Goal: Task Accomplishment & Management: Manage account settings

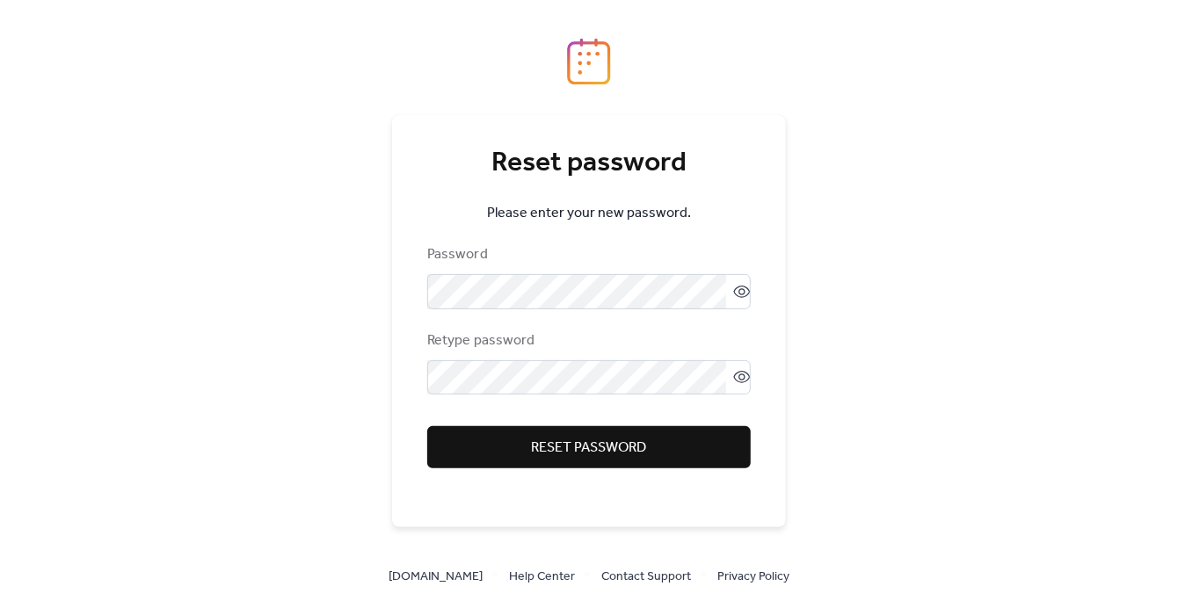
click at [569, 444] on span "Reset password" at bounding box center [589, 448] width 115 height 21
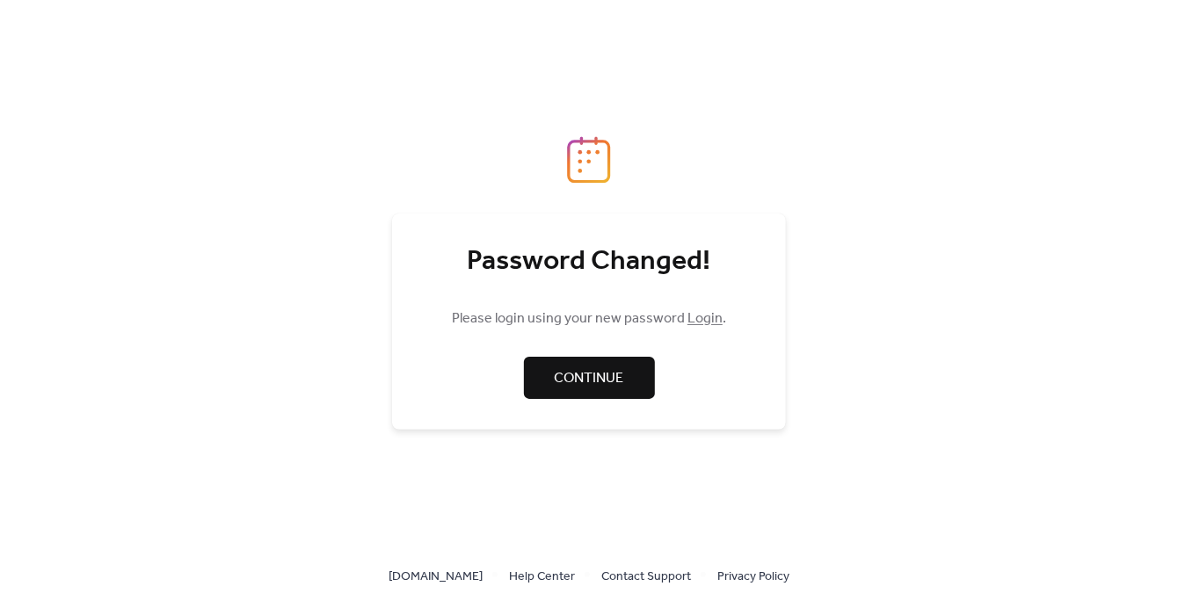
click at [606, 378] on span "Continue" at bounding box center [589, 378] width 69 height 21
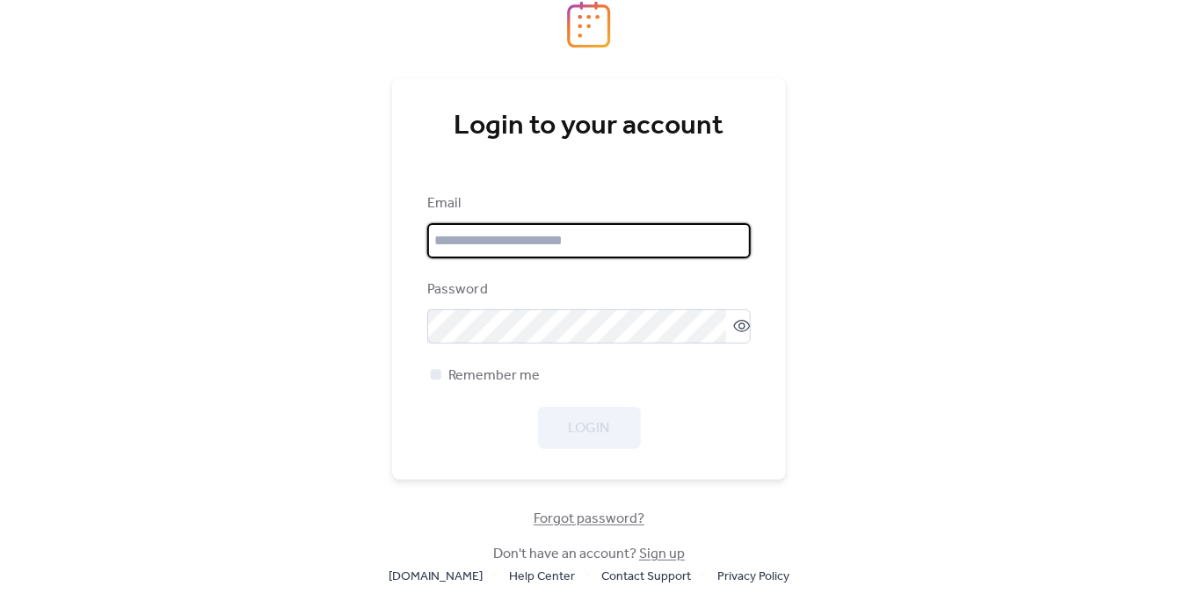
type input "**********"
click at [600, 239] on input "**********" at bounding box center [588, 240] width 323 height 35
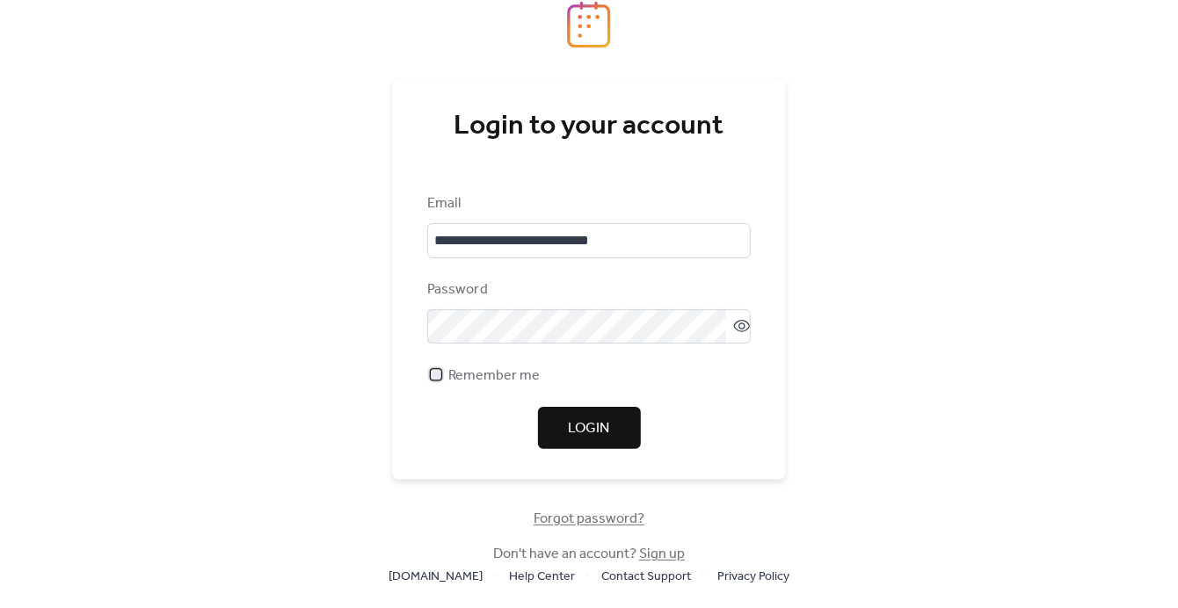
drag, startPoint x: 437, startPoint y: 372, endPoint x: 540, endPoint y: 410, distance: 110.7
click at [439, 375] on div at bounding box center [436, 375] width 11 height 11
click at [600, 425] on span "Login" at bounding box center [589, 428] width 41 height 21
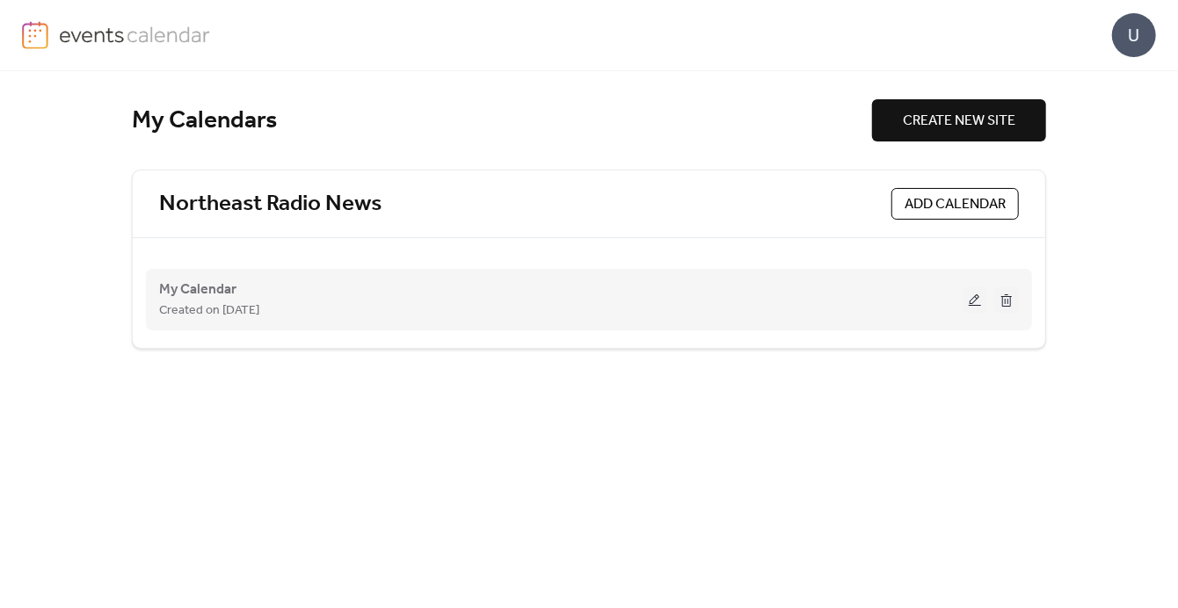
click at [224, 301] on span "Created on [DATE]" at bounding box center [209, 311] width 100 height 21
click at [970, 298] on button at bounding box center [974, 300] width 25 height 26
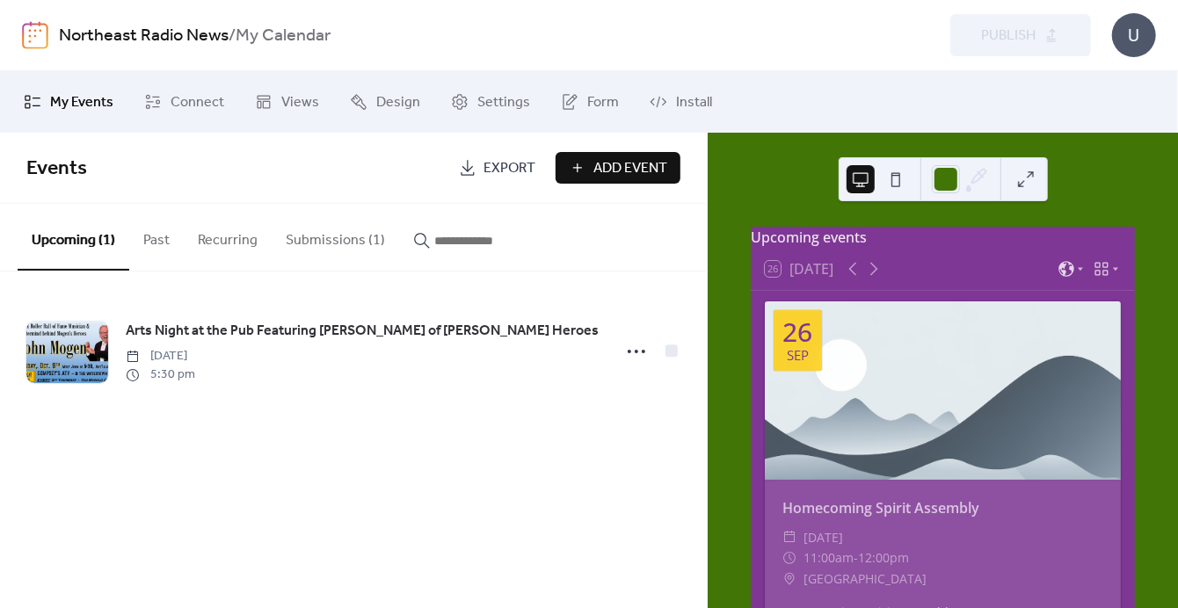
click at [316, 238] on button "Submissions (1)" at bounding box center [335, 236] width 127 height 65
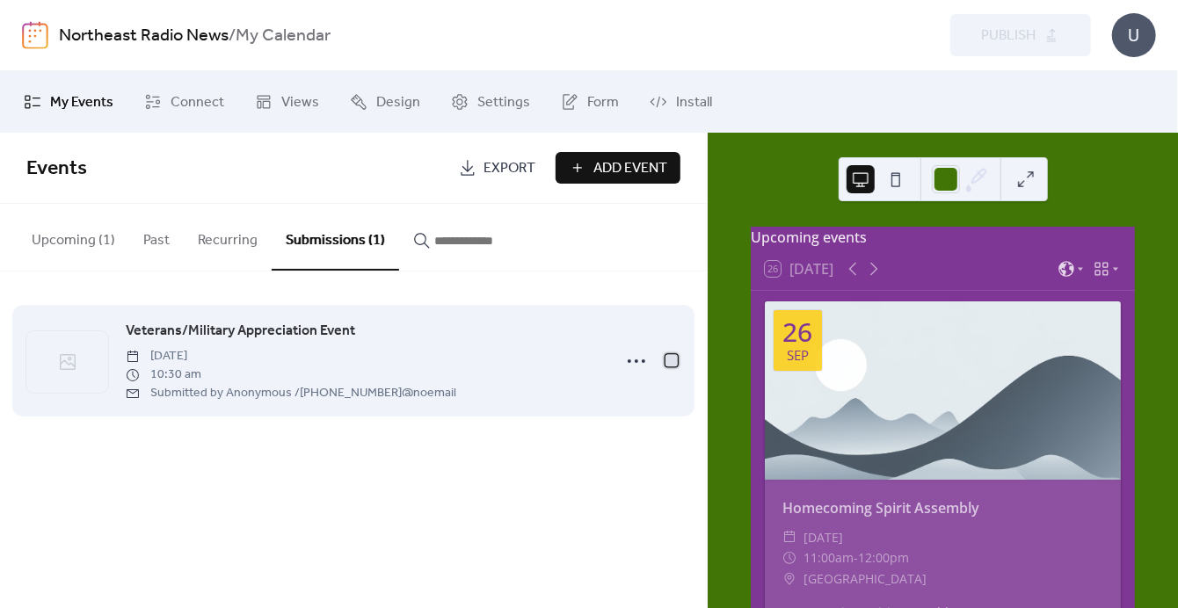
click at [674, 366] on div at bounding box center [672, 361] width 18 height 18
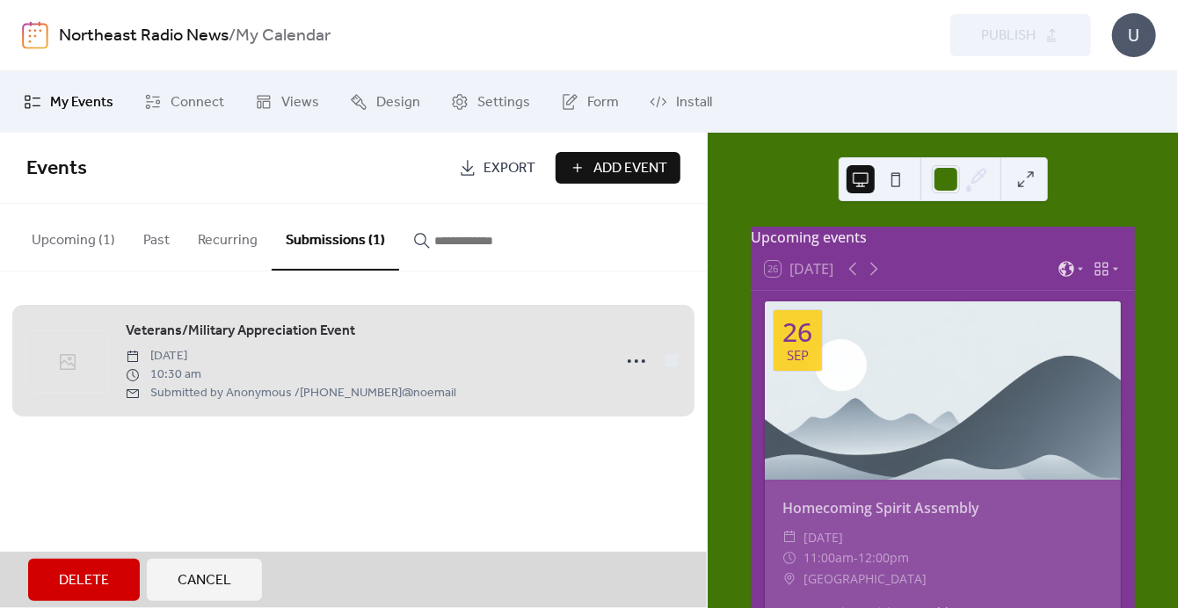
click at [672, 356] on div "Veterans/Military Appreciation Event [DATE] 10:30 am Submitted by Anonymous / […" at bounding box center [353, 361] width 654 height 126
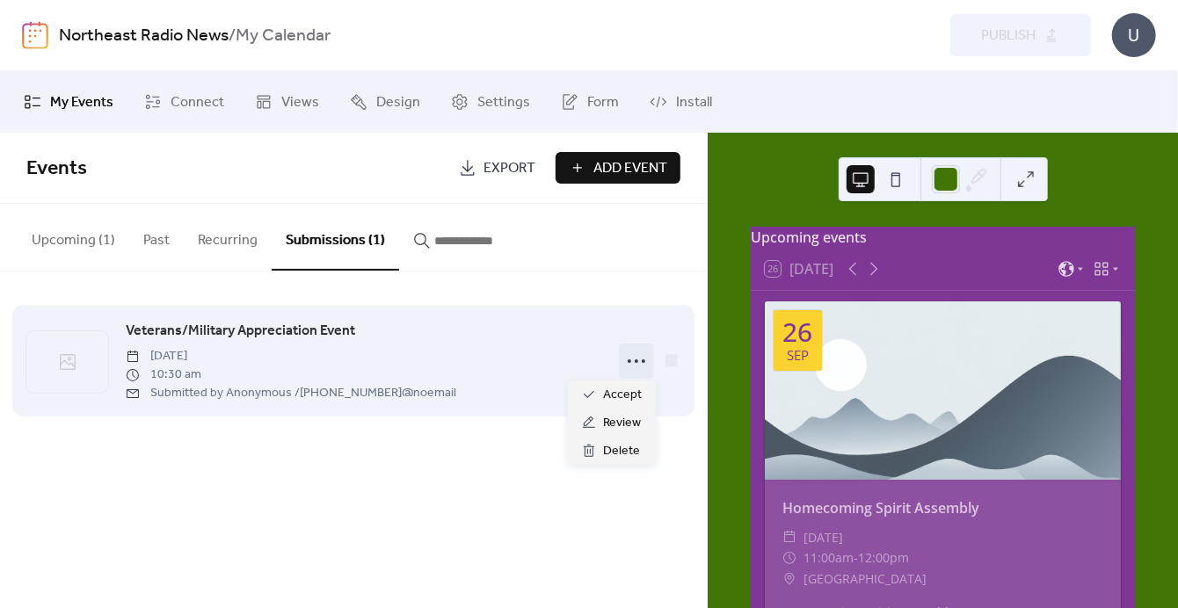
click at [634, 361] on icon at bounding box center [636, 361] width 28 height 28
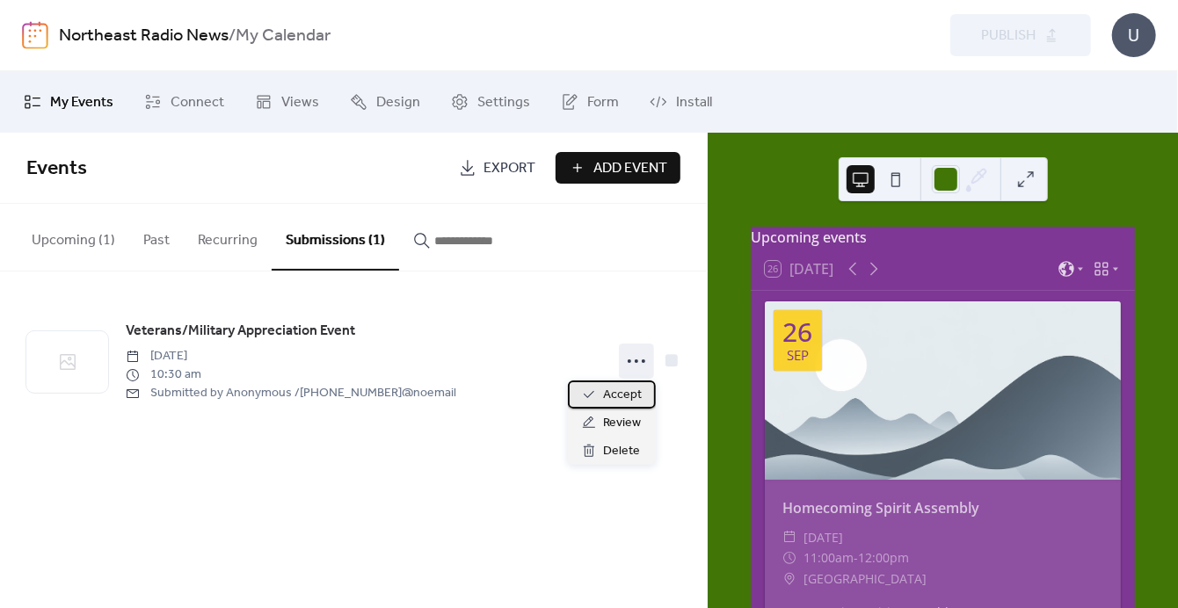
click at [622, 394] on span "Accept" at bounding box center [622, 395] width 39 height 21
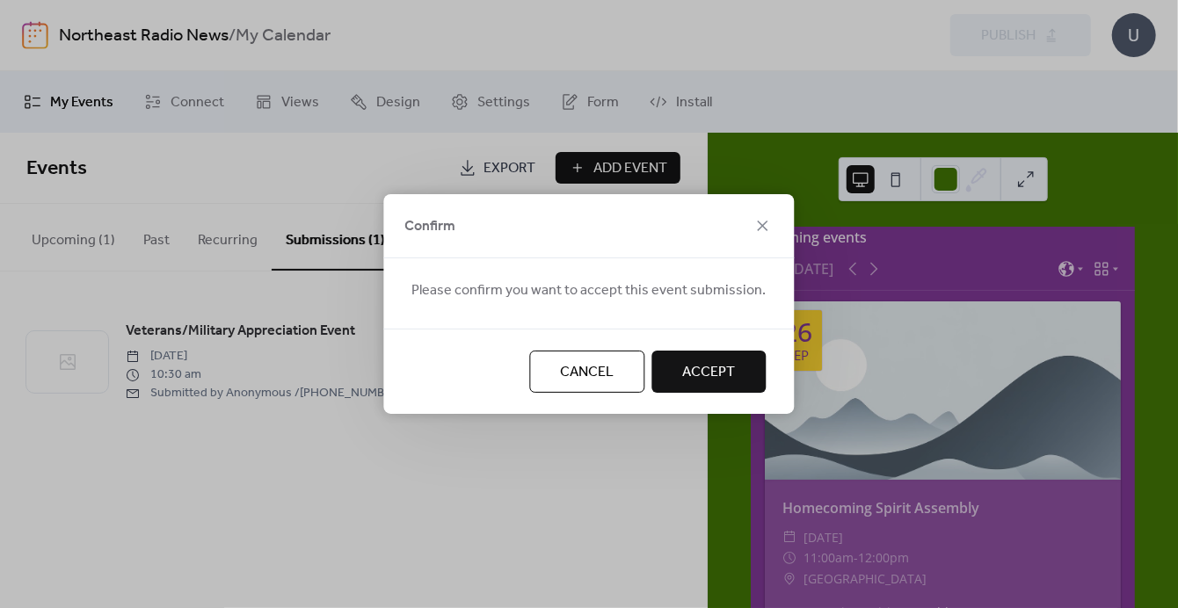
click at [699, 371] on span "Accept" at bounding box center [709, 372] width 53 height 21
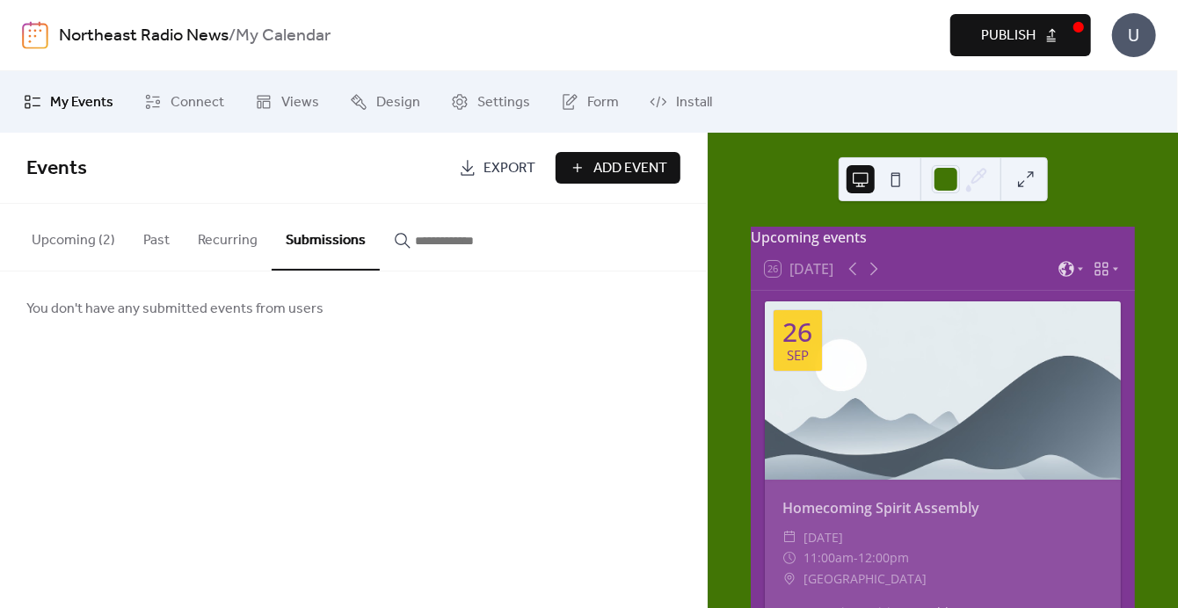
click at [1020, 30] on span "Publish" at bounding box center [1008, 35] width 54 height 21
click at [89, 251] on button "Upcoming (2)" at bounding box center [74, 236] width 112 height 65
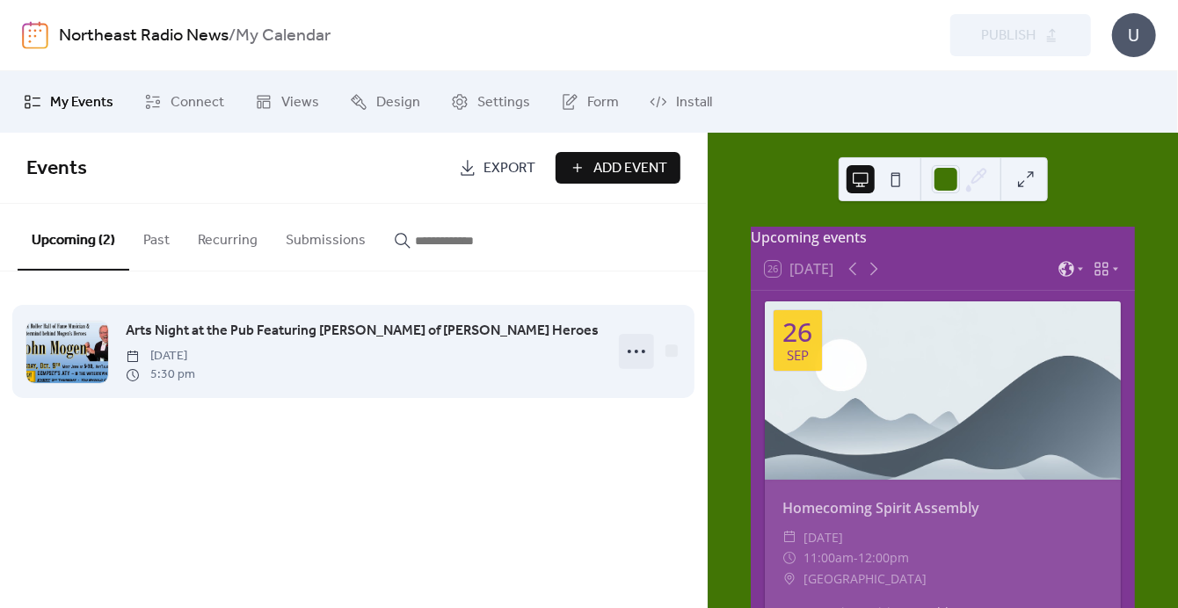
click at [633, 349] on icon at bounding box center [636, 351] width 28 height 28
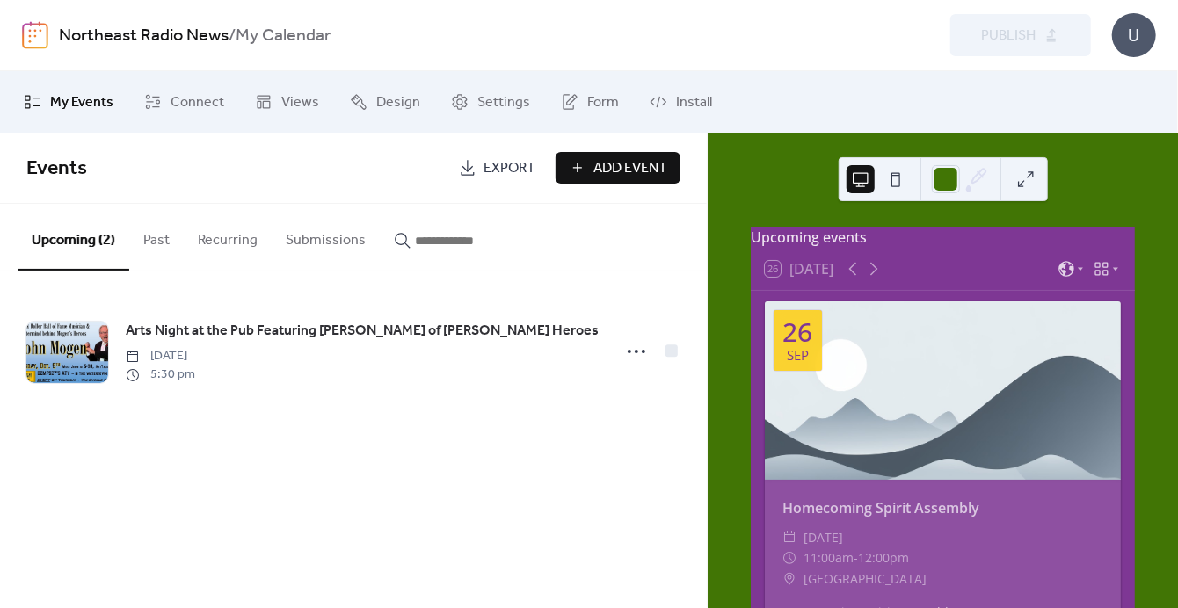
click at [73, 247] on button "Upcoming (2)" at bounding box center [74, 237] width 112 height 67
click at [225, 241] on button "Recurring" at bounding box center [228, 236] width 88 height 65
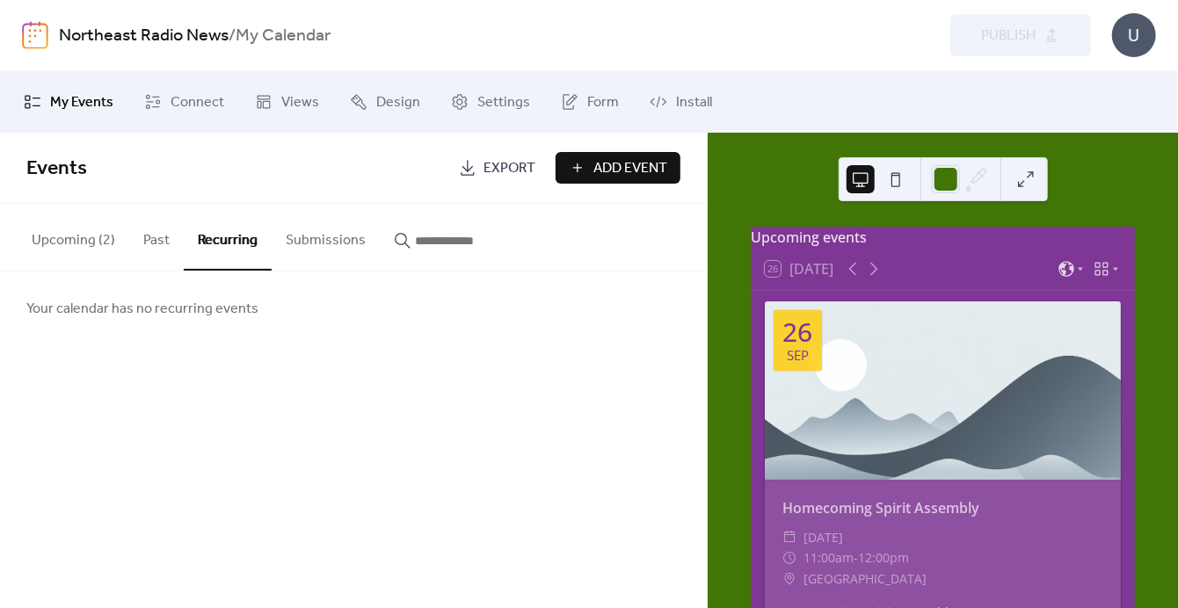
click at [50, 238] on button "Upcoming (2)" at bounding box center [74, 236] width 112 height 65
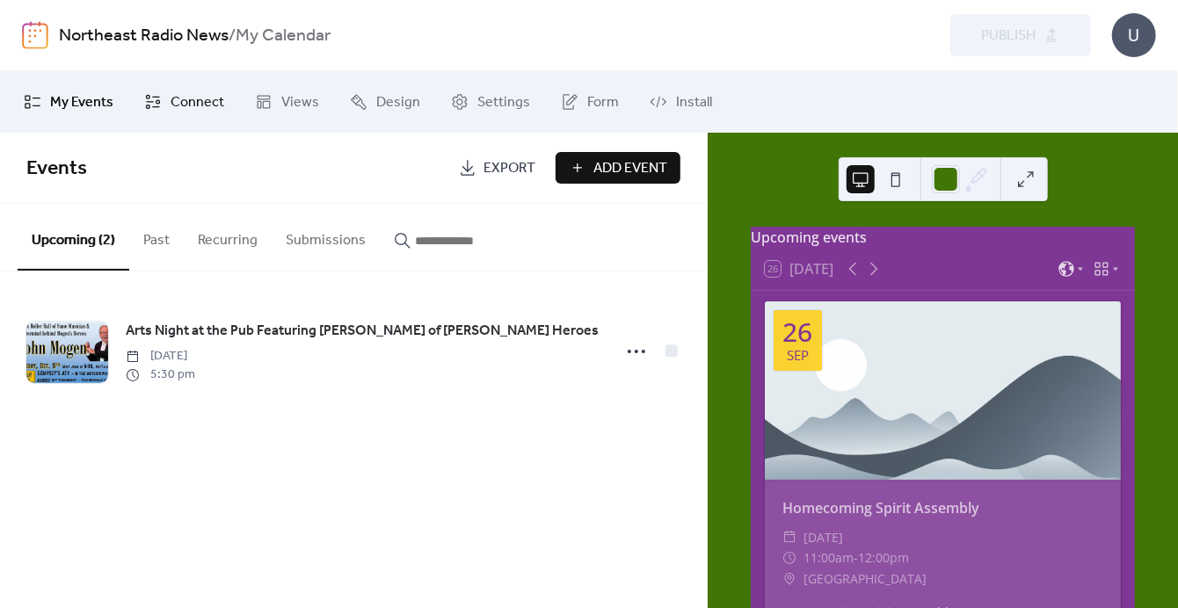
click at [172, 102] on span "Connect" at bounding box center [197, 102] width 54 height 21
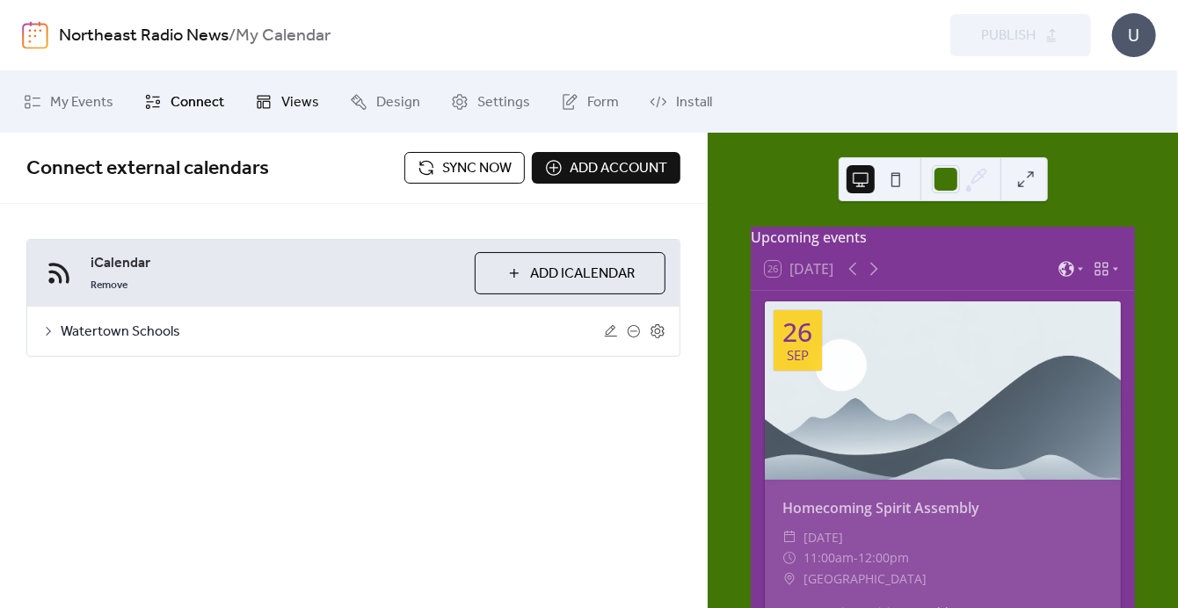
click at [277, 103] on link "Views" at bounding box center [287, 101] width 91 height 47
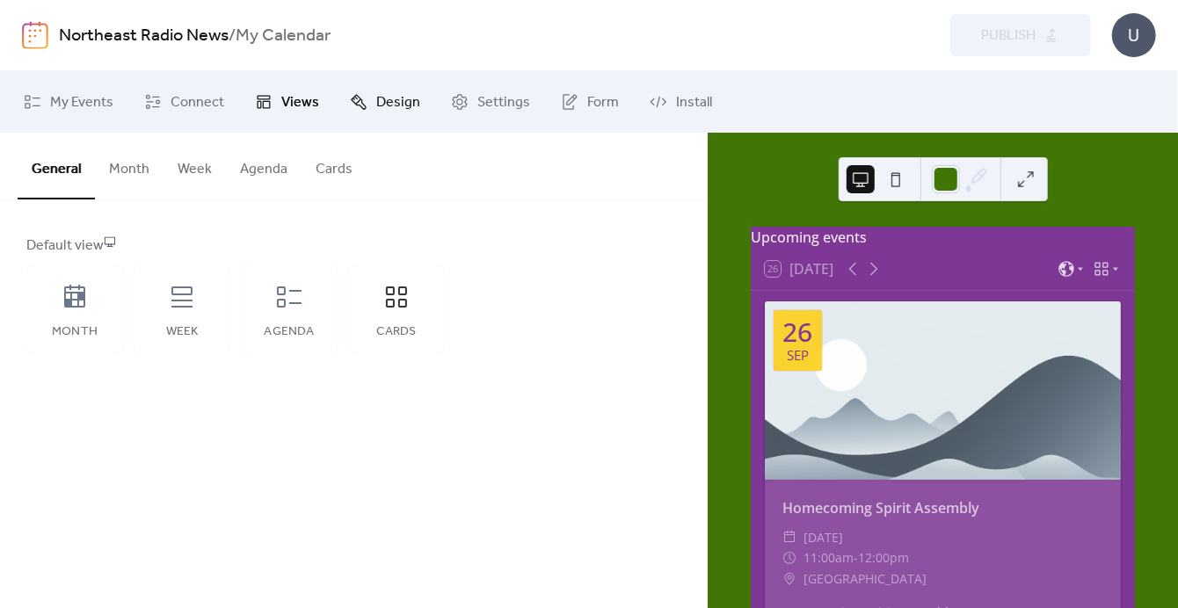
click at [381, 98] on span "Design" at bounding box center [398, 102] width 44 height 21
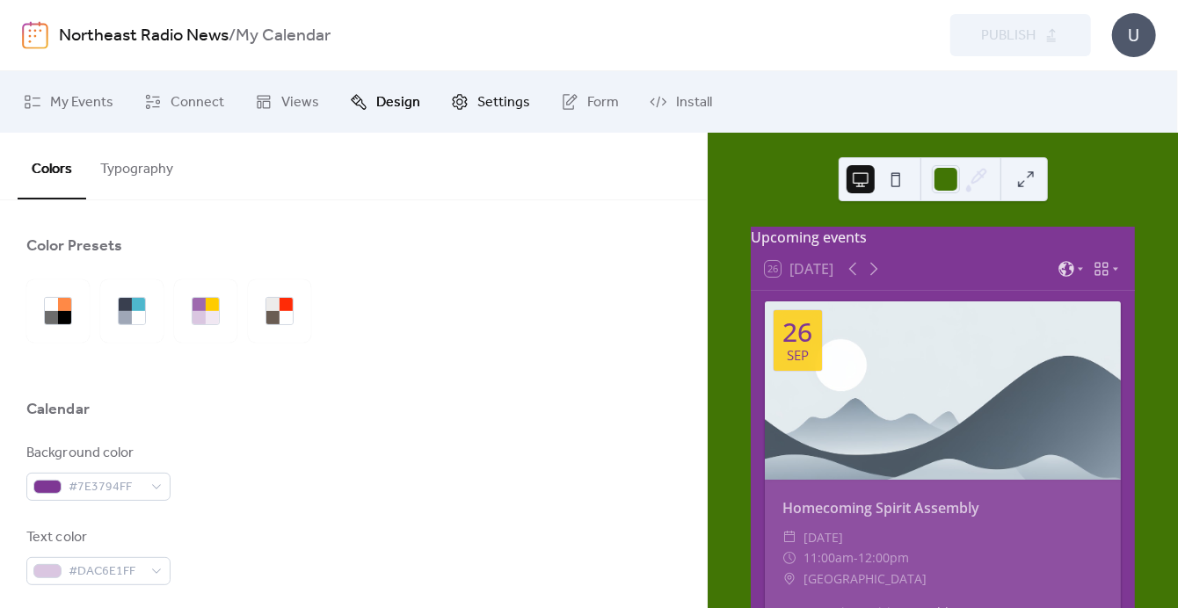
click at [507, 102] on span "Settings" at bounding box center [503, 102] width 53 height 21
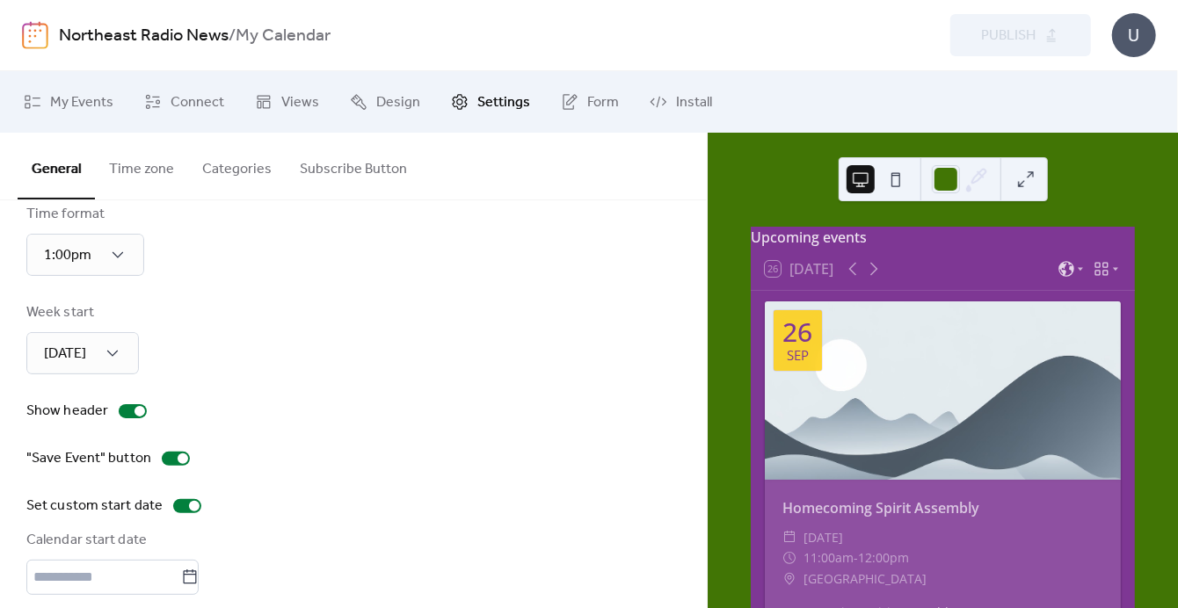
scroll to position [198, 0]
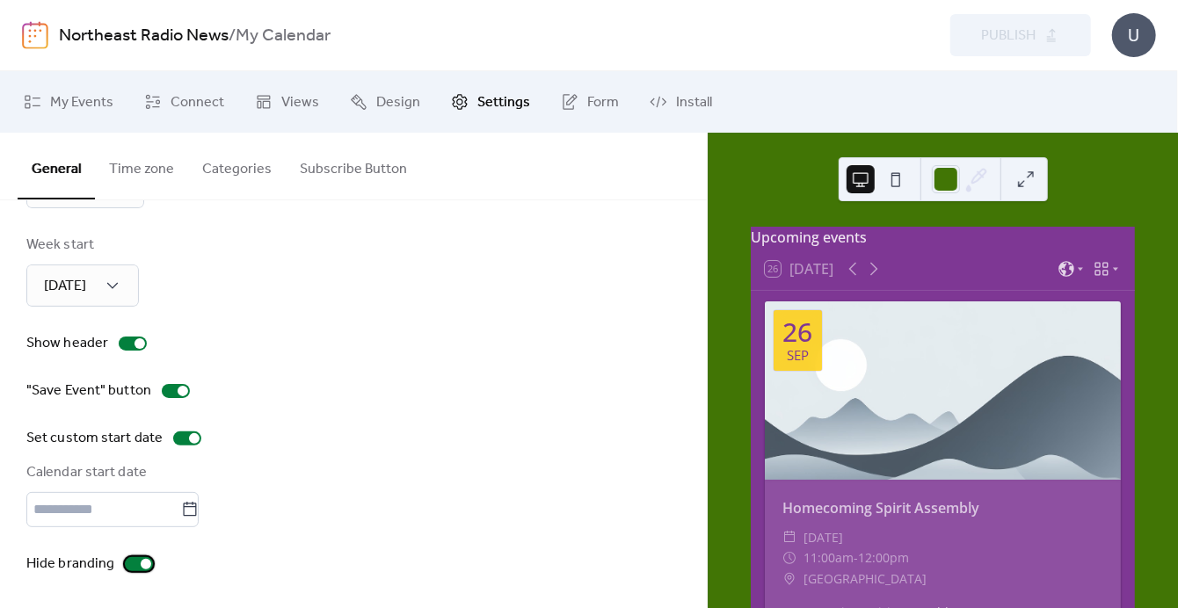
click at [141, 562] on div at bounding box center [146, 564] width 11 height 11
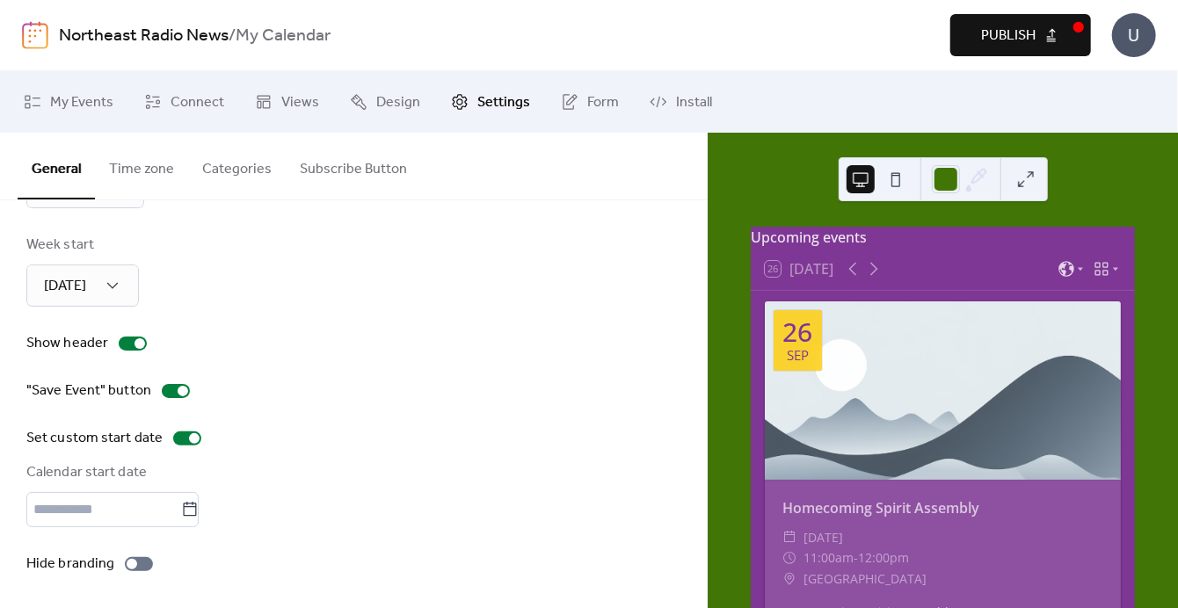
click at [1054, 36] on button "Publish" at bounding box center [1020, 35] width 141 height 42
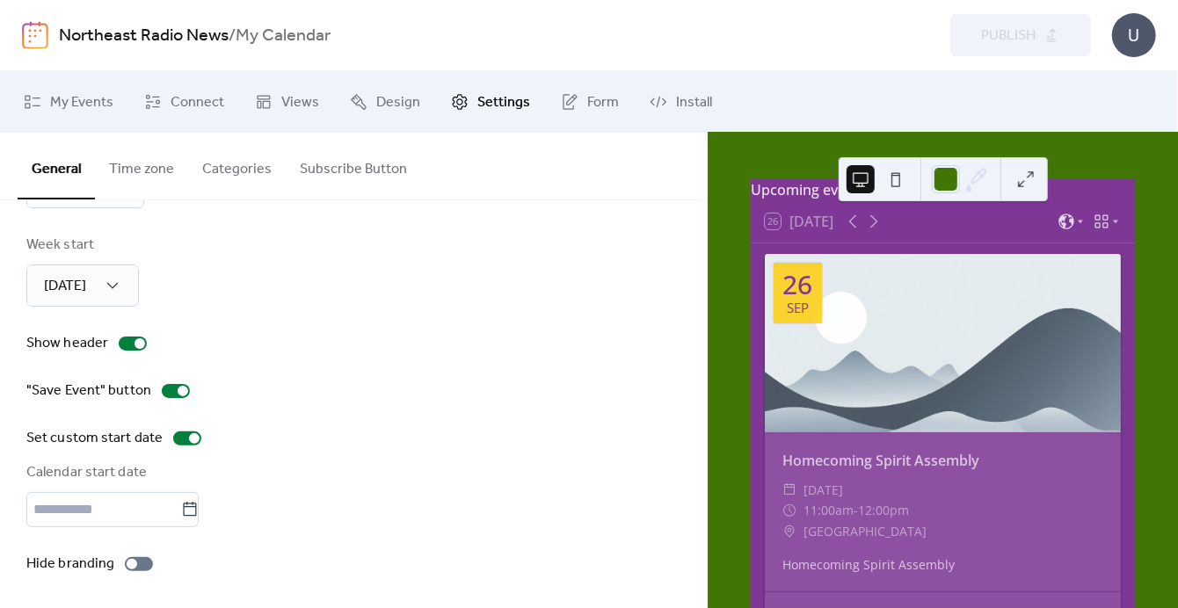
scroll to position [0, 0]
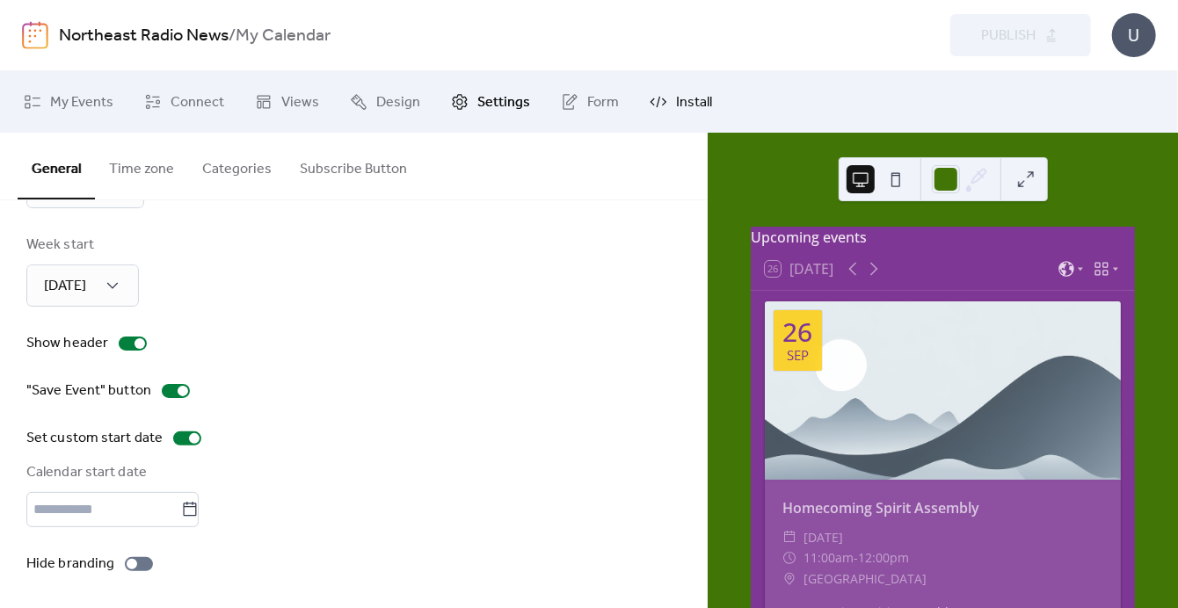
click at [678, 107] on span "Install" at bounding box center [694, 102] width 36 height 21
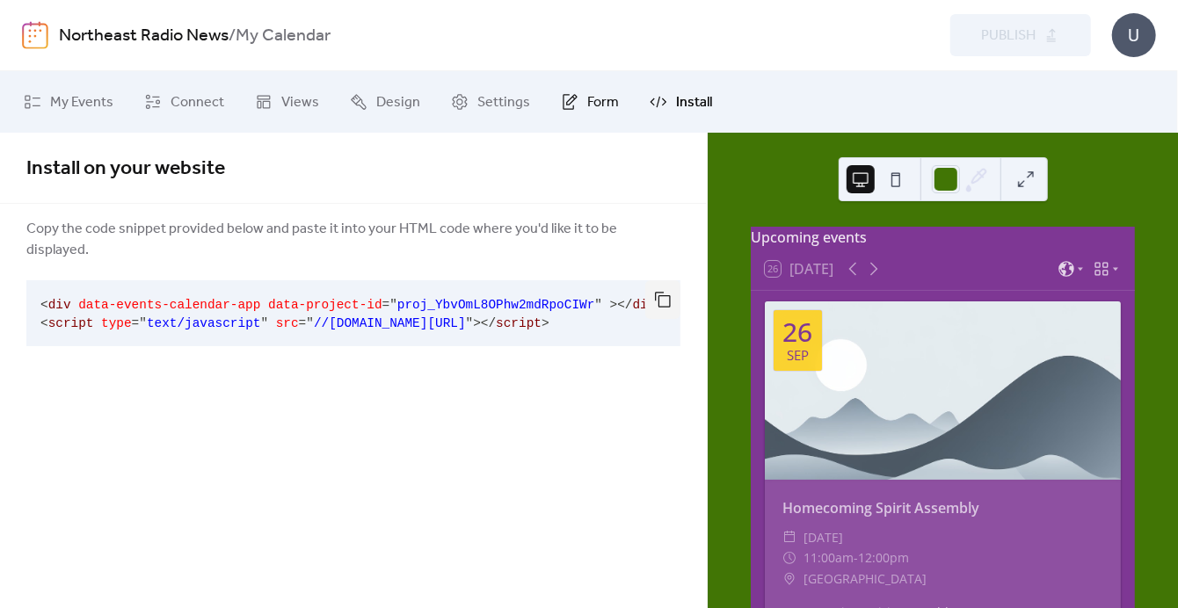
click at [596, 101] on span "Form" at bounding box center [603, 102] width 32 height 21
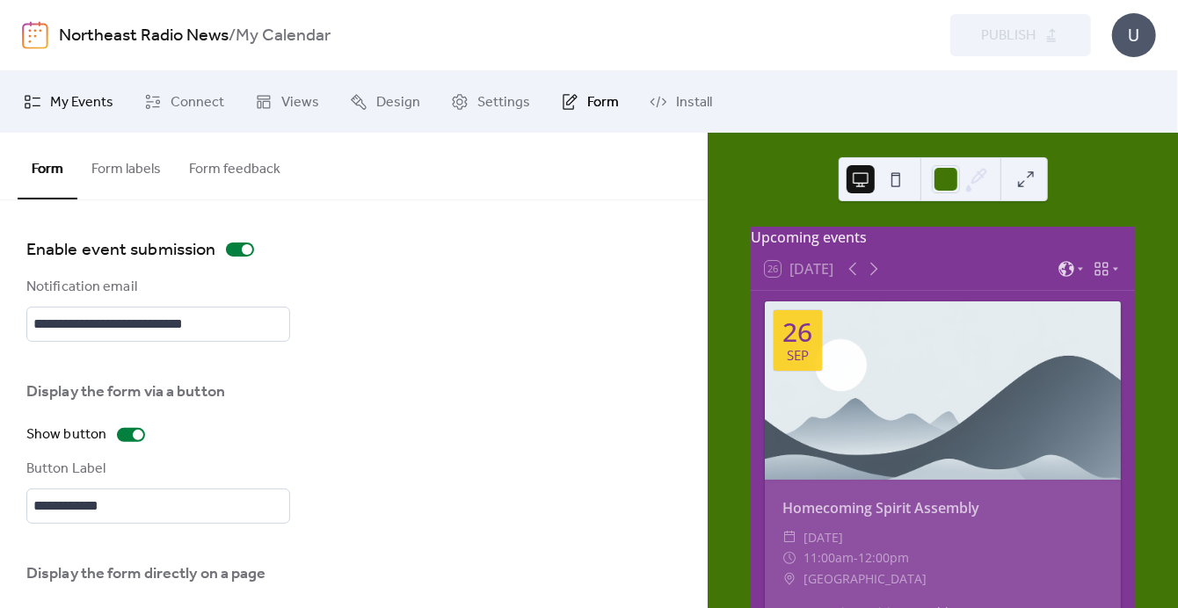
click at [62, 92] on span "My Events" at bounding box center [81, 102] width 63 height 21
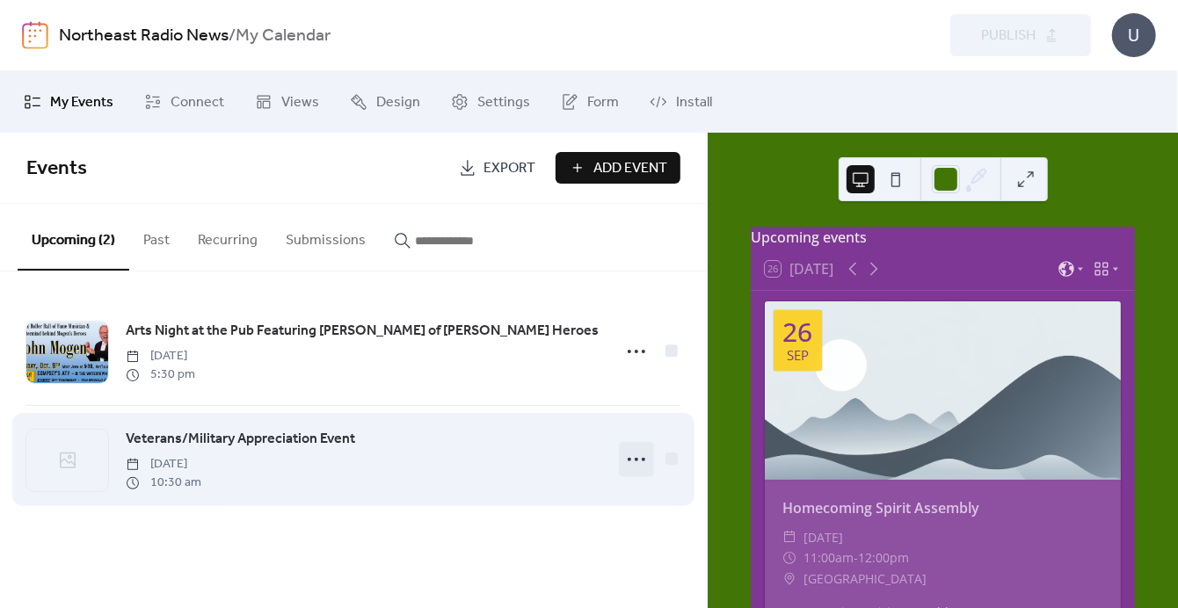
click at [632, 459] on icon at bounding box center [636, 460] width 28 height 28
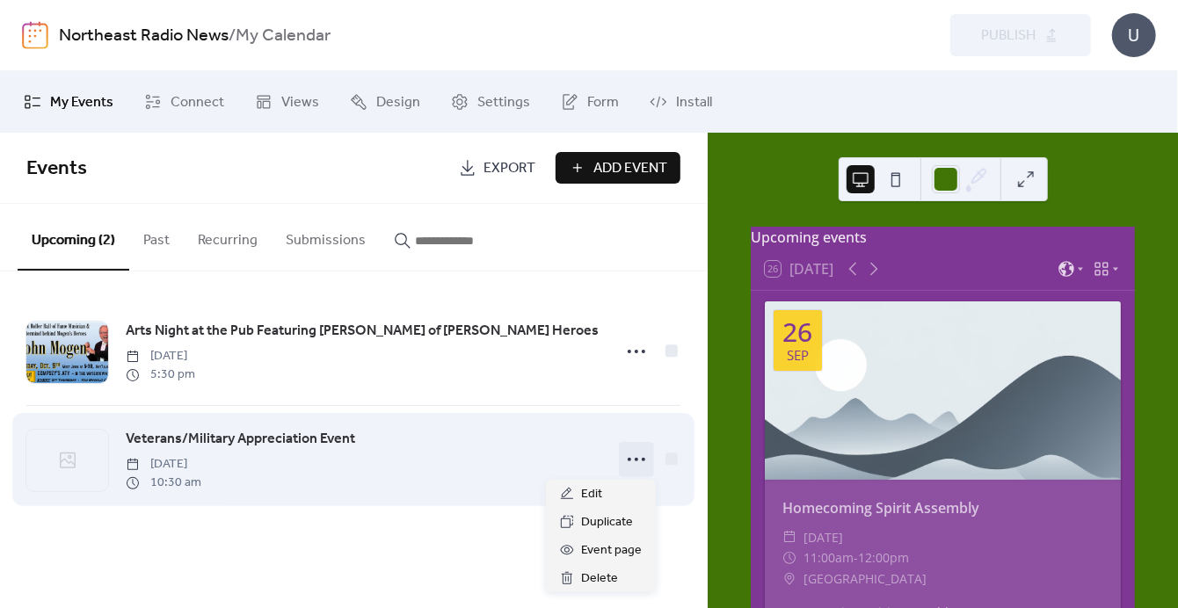
click at [287, 439] on span "Veterans/Military Appreciation Event" at bounding box center [240, 439] width 229 height 21
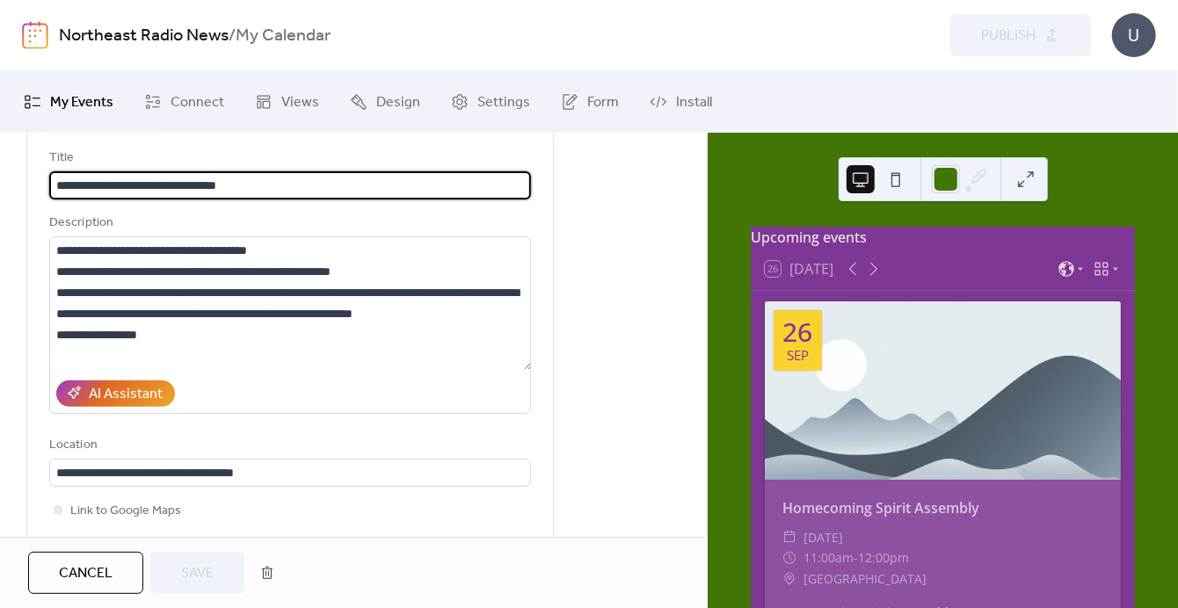
scroll to position [176, 0]
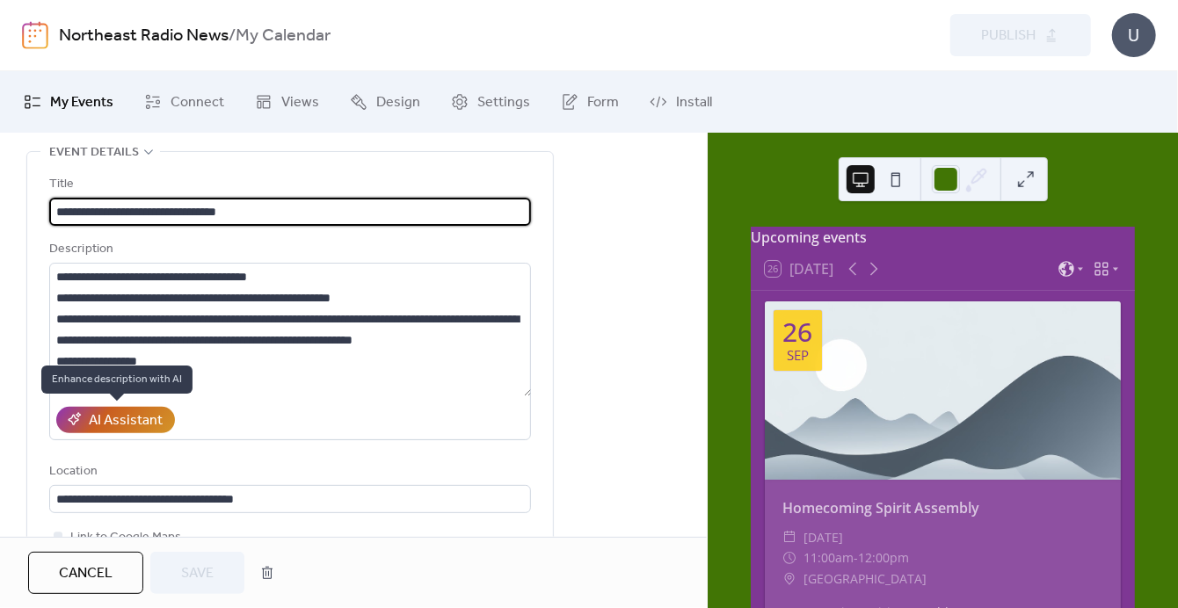
click at [127, 421] on div "AI Assistant" at bounding box center [126, 420] width 74 height 21
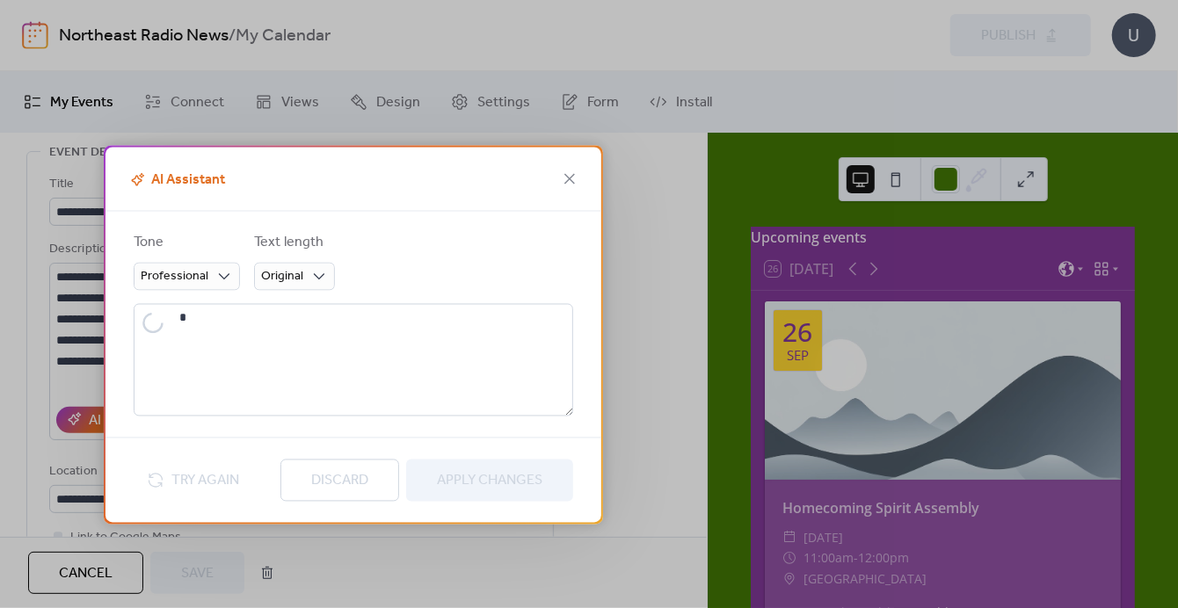
type textarea "**********"
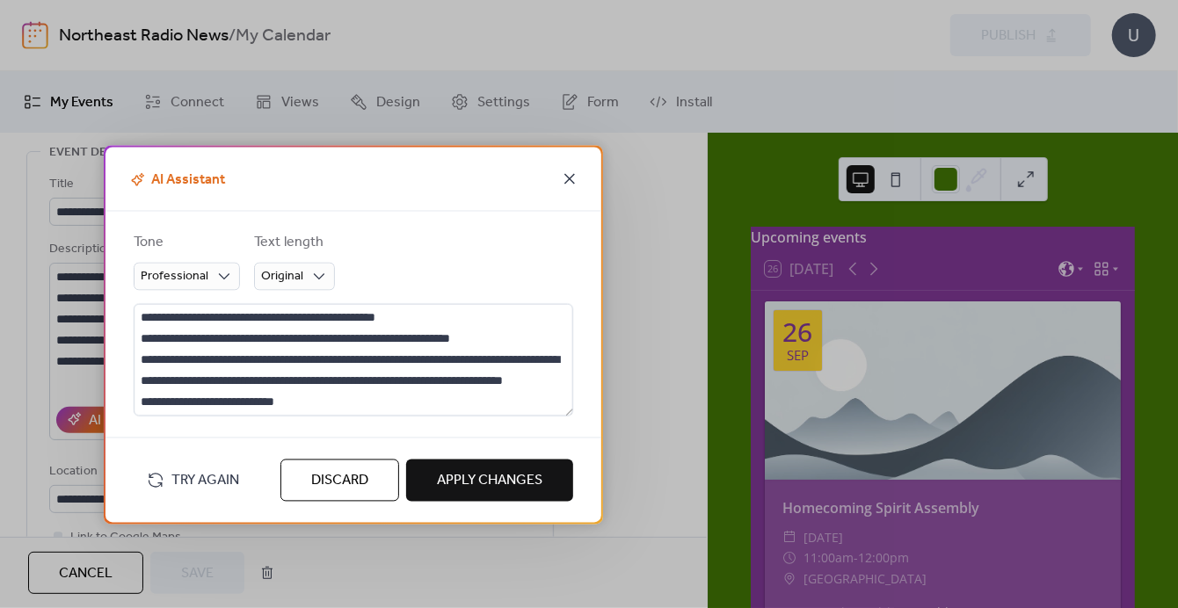
click at [567, 178] on icon at bounding box center [569, 179] width 21 height 21
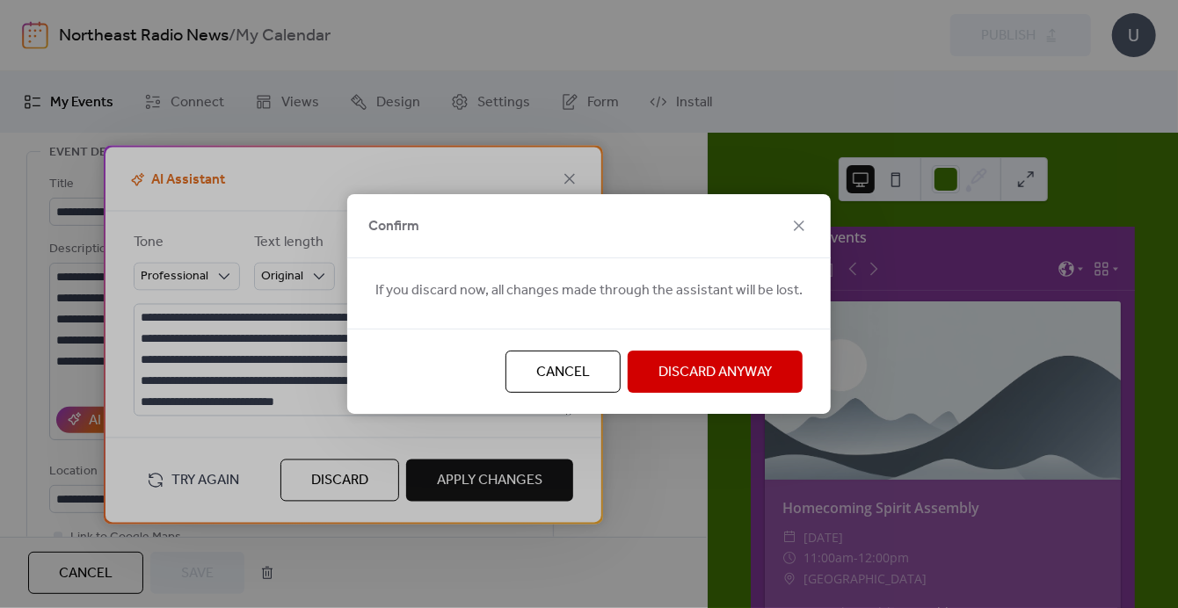
click at [693, 375] on span "Discard Anyway" at bounding box center [714, 372] width 113 height 21
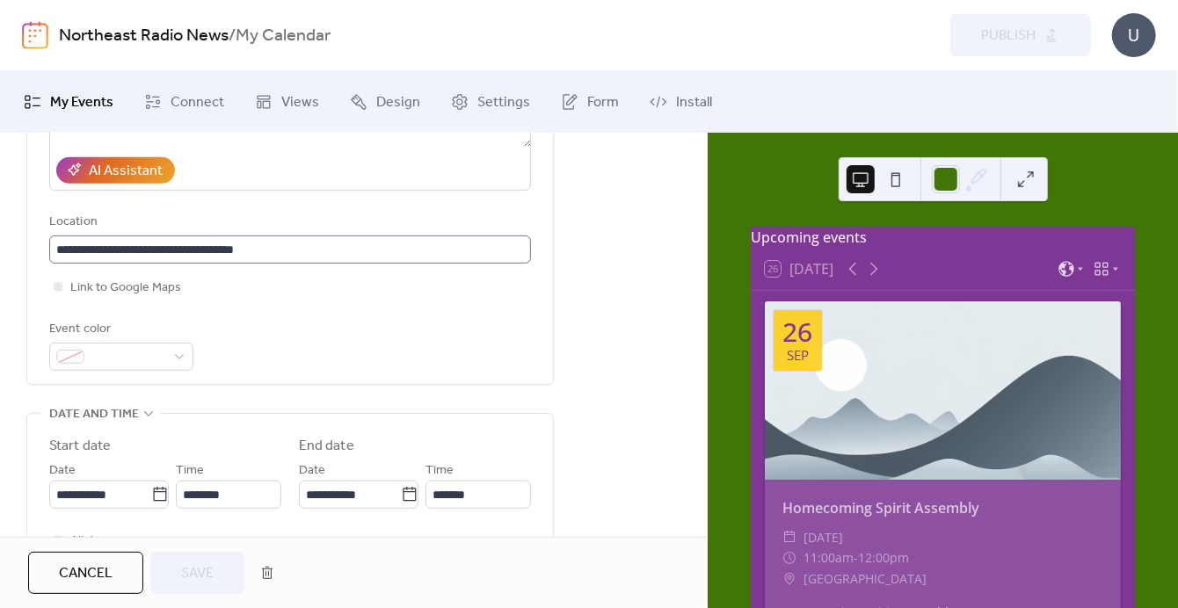
scroll to position [439, 0]
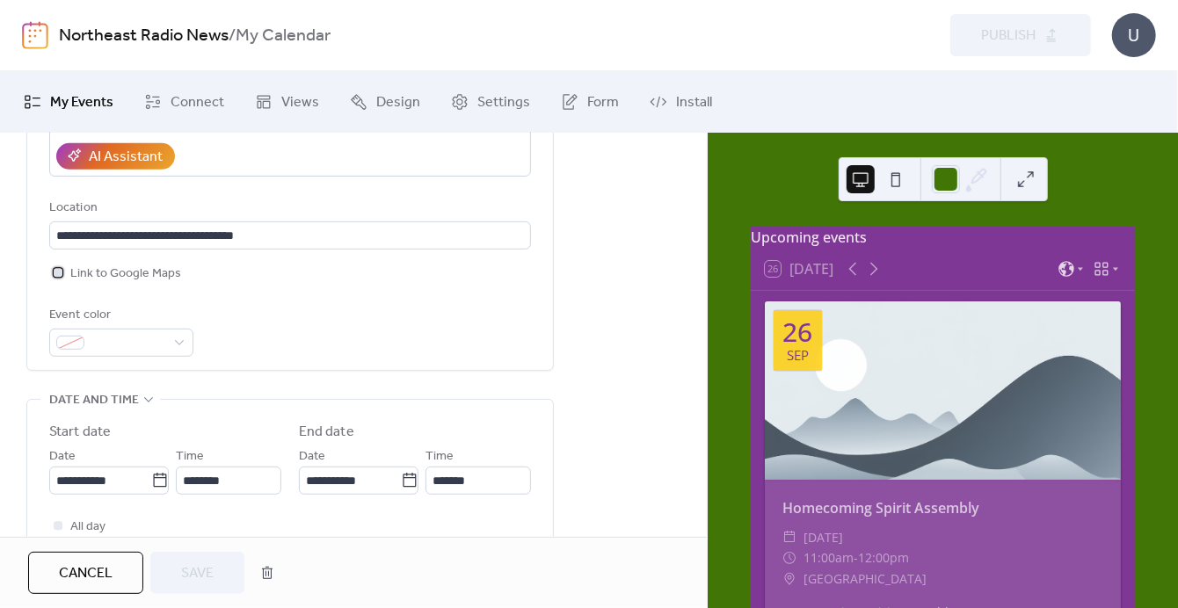
click at [58, 268] on div at bounding box center [58, 272] width 9 height 9
click at [207, 563] on span "Save" at bounding box center [197, 573] width 33 height 21
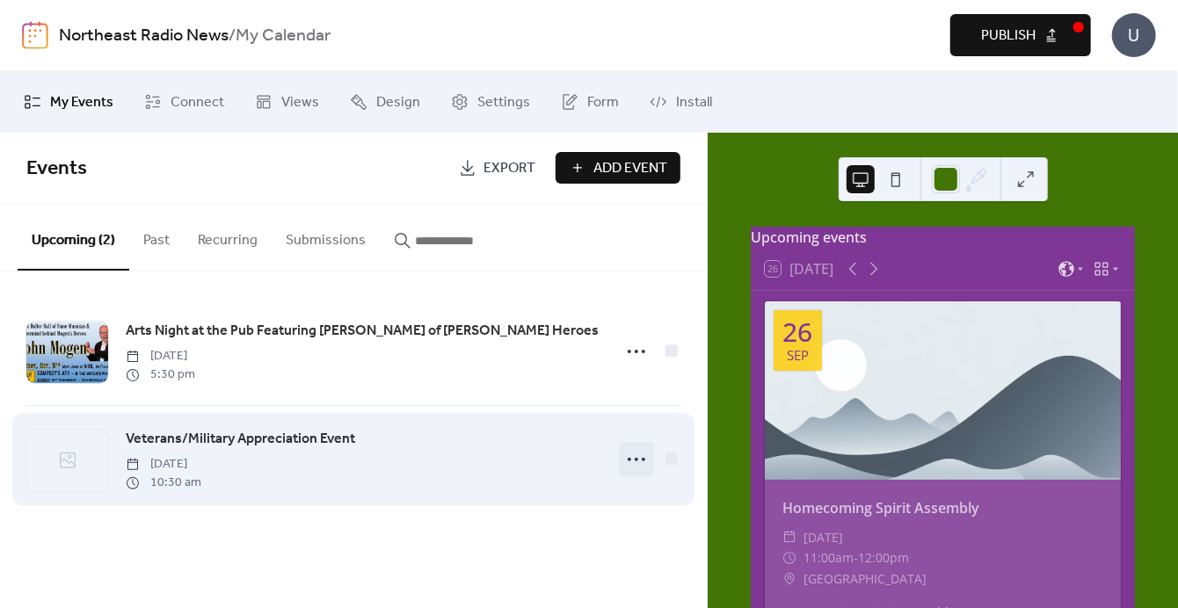
click at [634, 453] on icon at bounding box center [636, 460] width 28 height 28
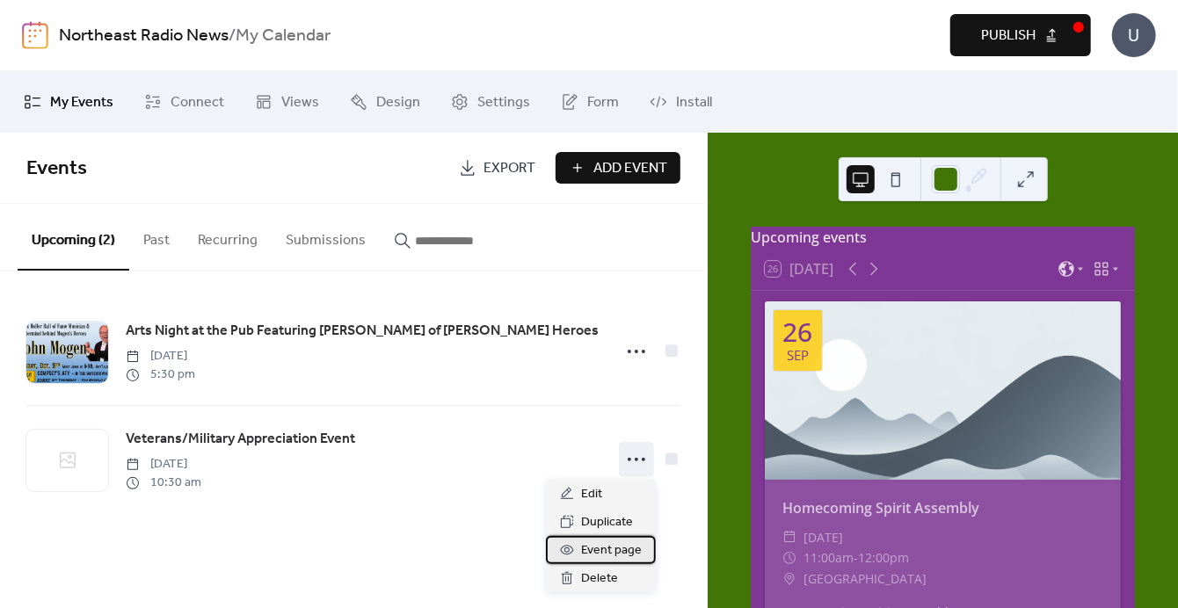
click at [608, 554] on span "Event page" at bounding box center [611, 550] width 61 height 21
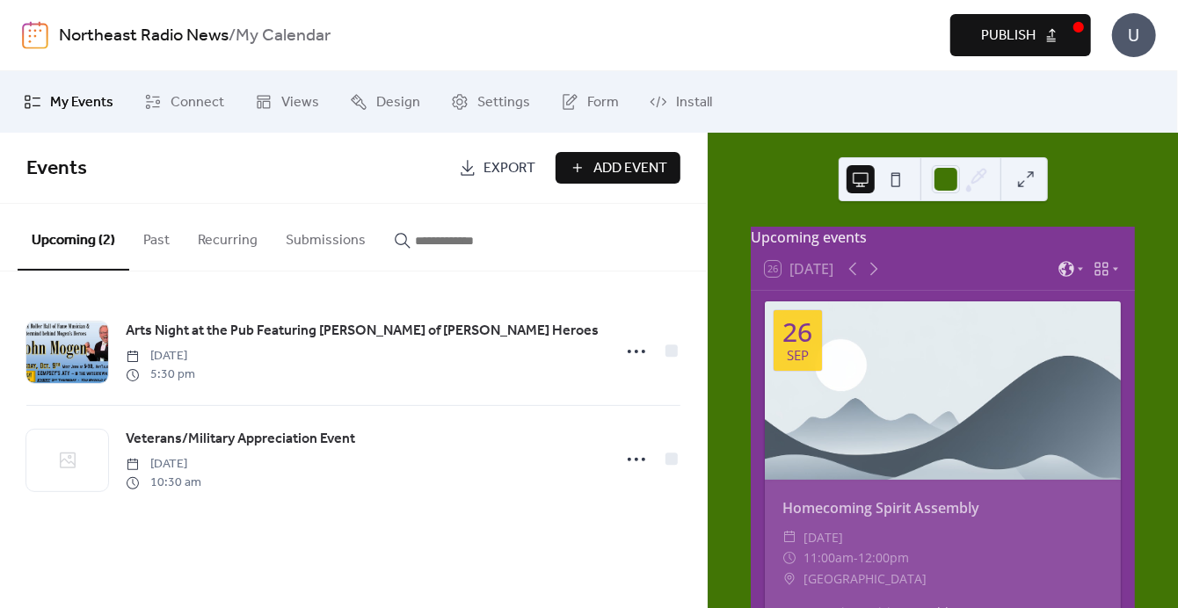
click at [997, 30] on span "Publish" at bounding box center [1008, 35] width 54 height 21
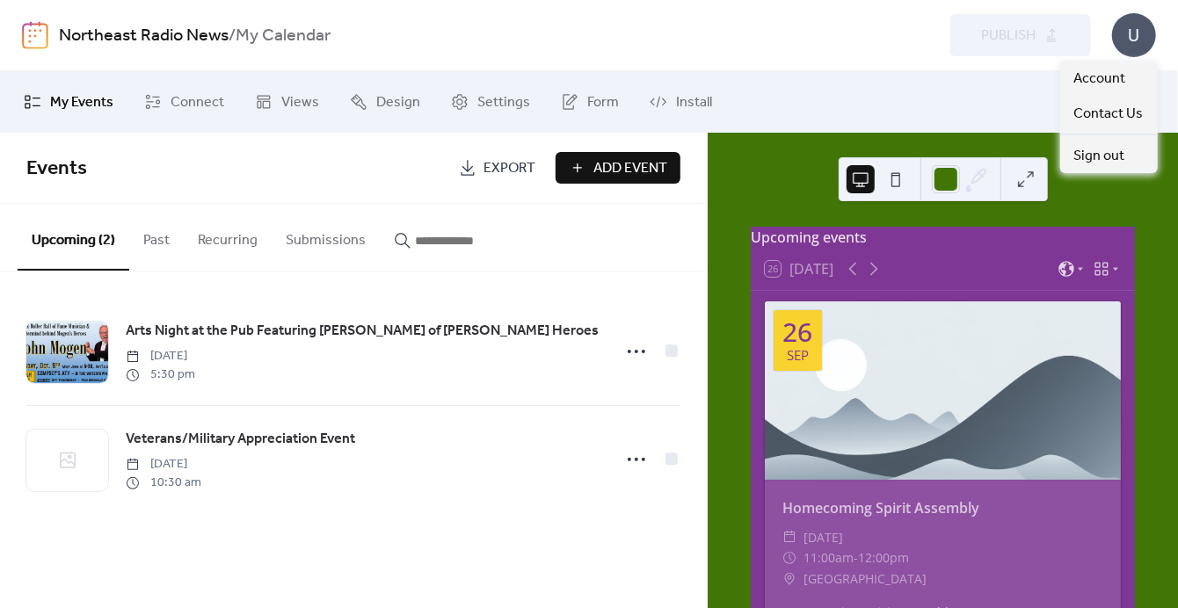
click at [1135, 36] on div "U" at bounding box center [1134, 35] width 44 height 44
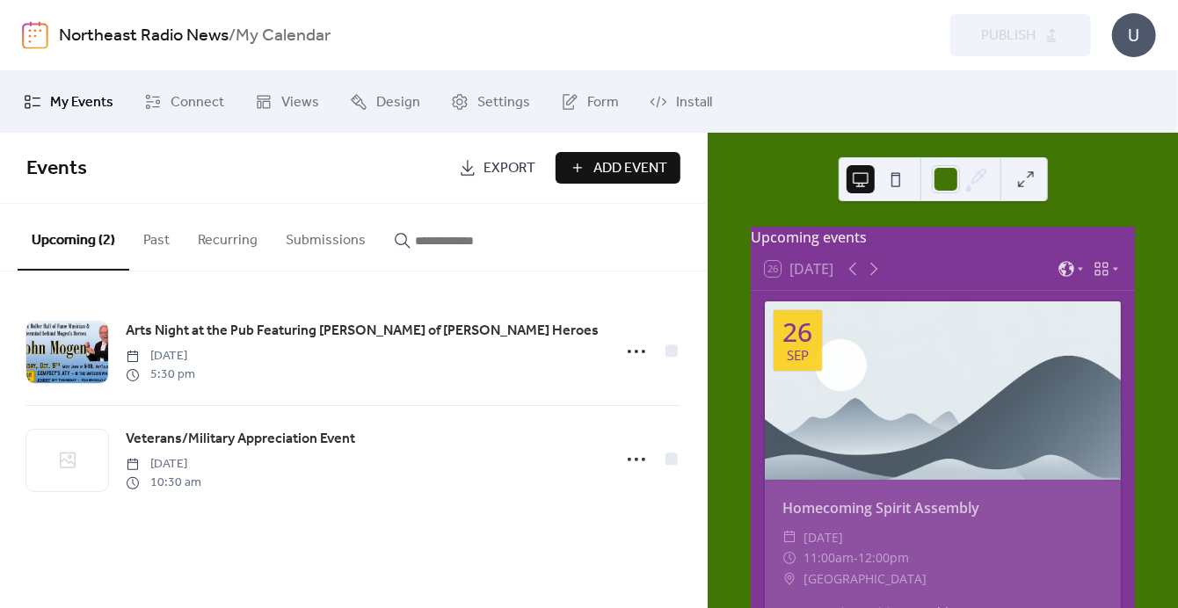
click at [743, 52] on div "Preview Publish" at bounding box center [868, 35] width 446 height 42
click at [134, 32] on link "Northeast Radio News" at bounding box center [144, 35] width 170 height 33
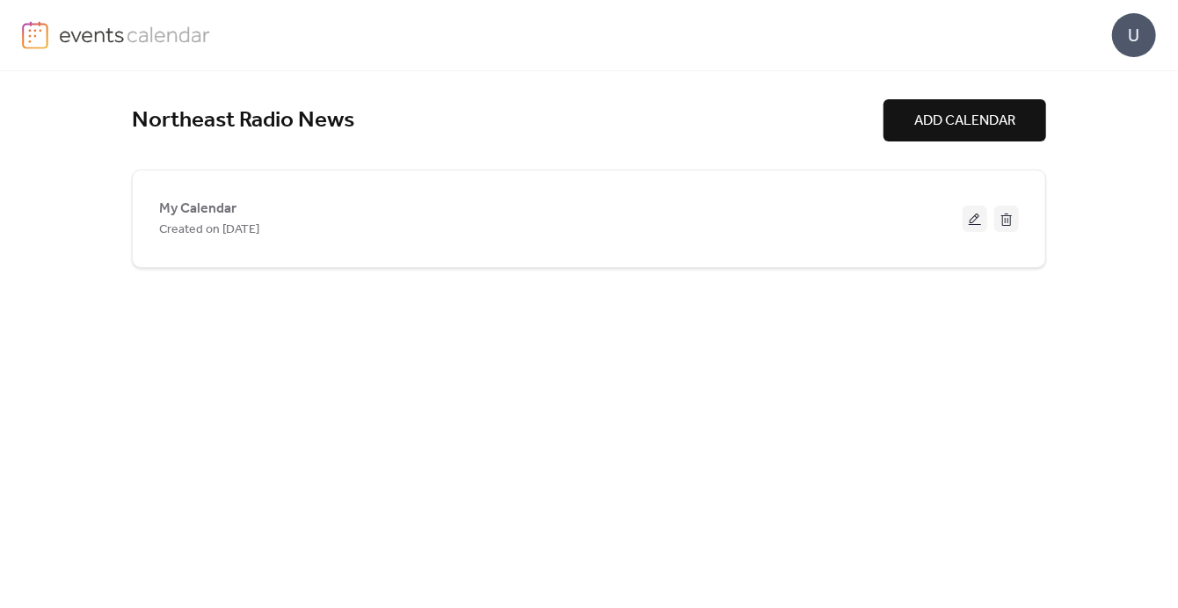
click at [931, 111] on span "ADD CALENDAR" at bounding box center [964, 121] width 101 height 21
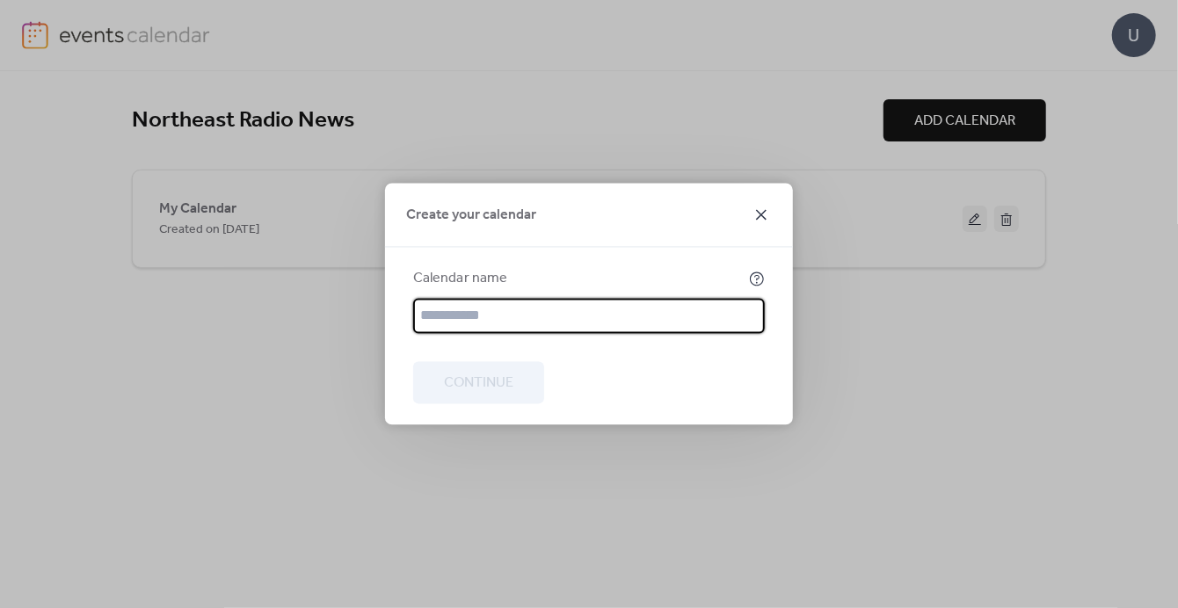
click at [757, 210] on icon at bounding box center [761, 215] width 11 height 11
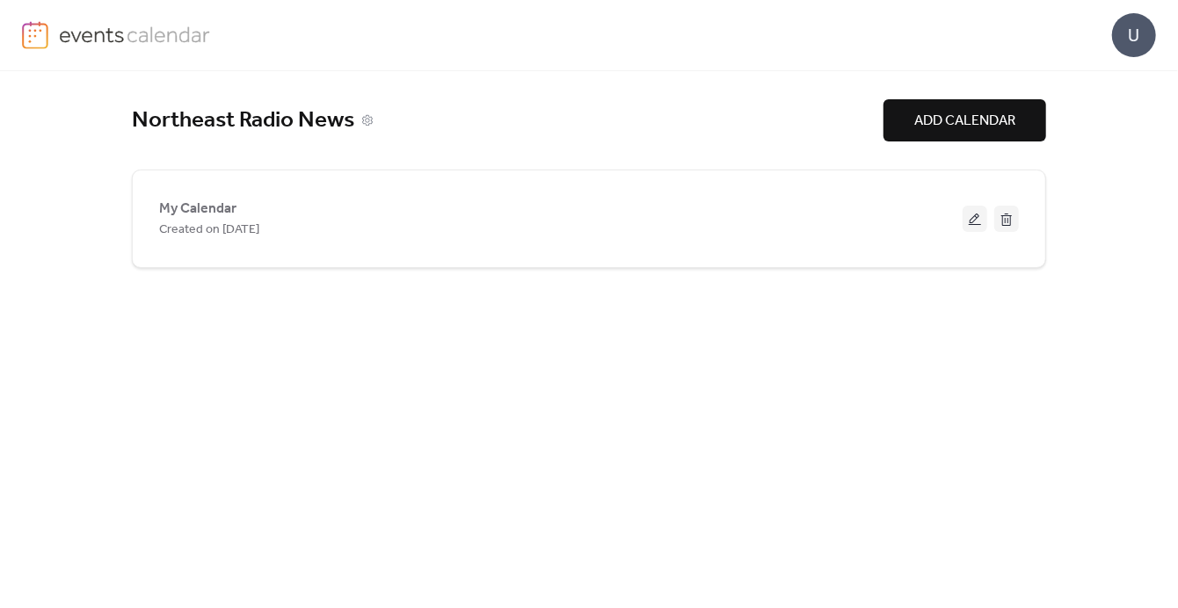
click at [752, 117] on div "Northeast Radio News" at bounding box center [507, 120] width 751 height 29
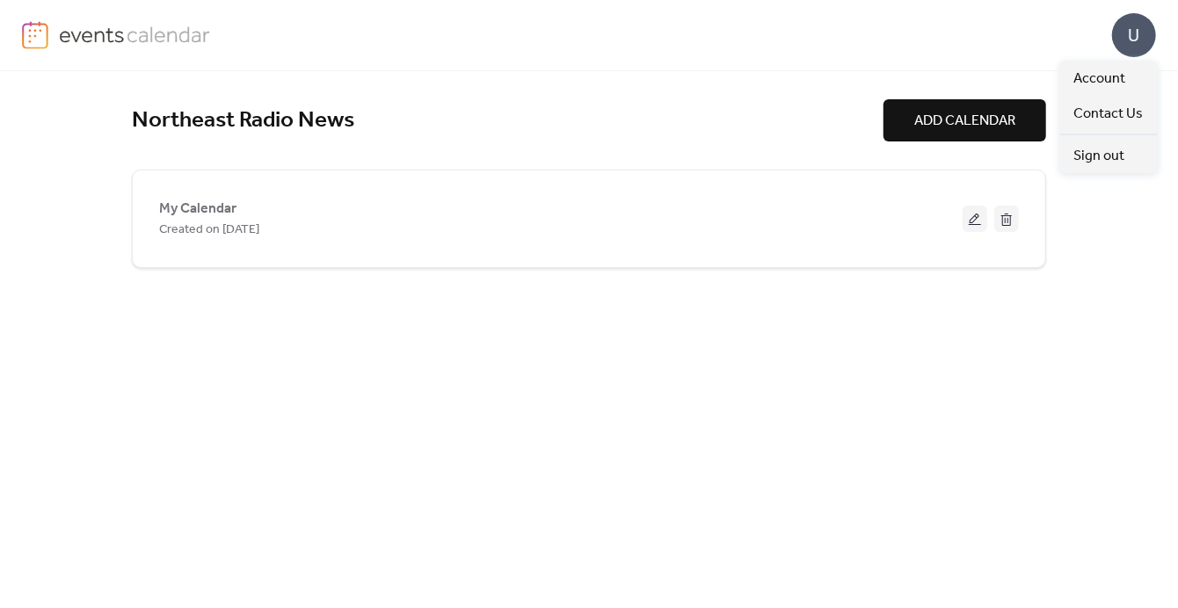
click at [1130, 41] on div "U" at bounding box center [1134, 35] width 44 height 44
drag, startPoint x: 616, startPoint y: 89, endPoint x: 877, endPoint y: 88, distance: 261.0
click at [616, 90] on div "Northeast Radio News ADD CALENDAR My Calendar Created on [DATE]" at bounding box center [589, 339] width 914 height 537
click at [944, 83] on div "Northeast Radio News ADD CALENDAR My Calendar Created on [DATE]" at bounding box center [589, 339] width 914 height 537
click at [948, 98] on div "Northeast Radio News ADD CALENDAR My Calendar Created on [DATE]" at bounding box center [589, 339] width 914 height 537
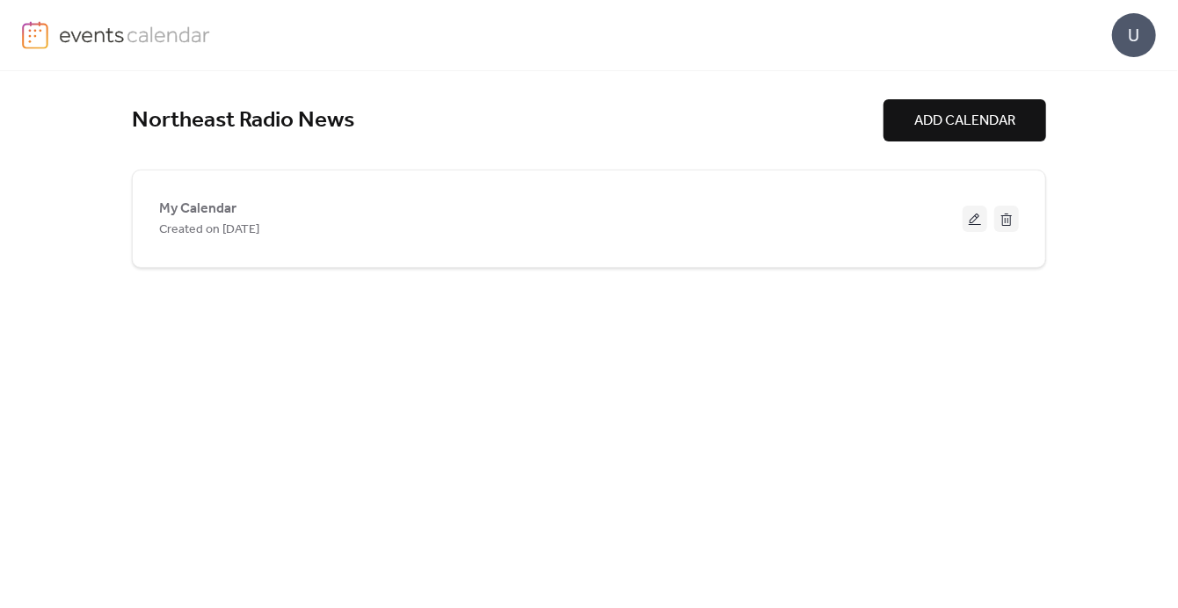
click at [949, 111] on span "ADD CALENDAR" at bounding box center [964, 121] width 101 height 21
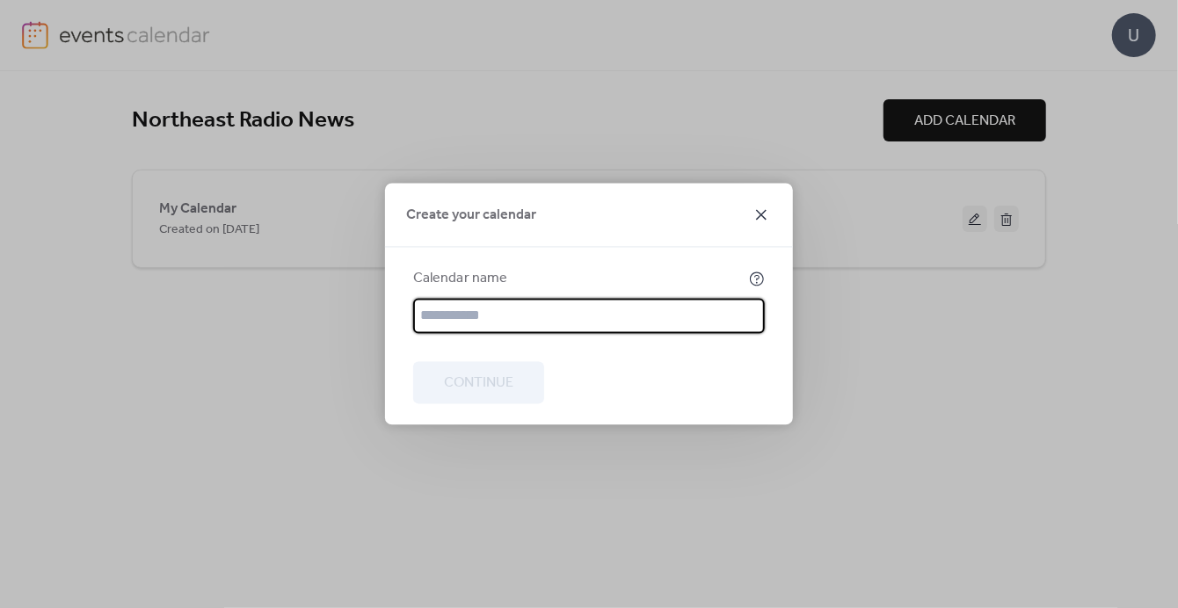
click at [760, 217] on icon at bounding box center [761, 215] width 21 height 21
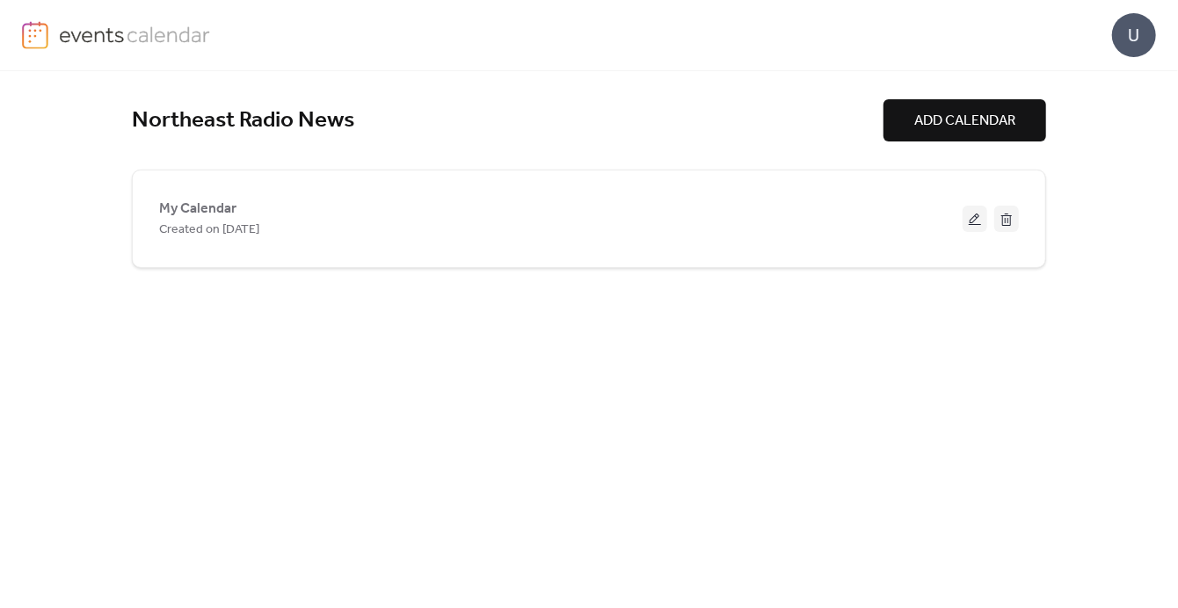
click at [732, 94] on div "Northeast Radio News ADD CALENDAR My Calendar Created on [DATE]" at bounding box center [589, 339] width 914 height 537
